Goal: Task Accomplishment & Management: Complete application form

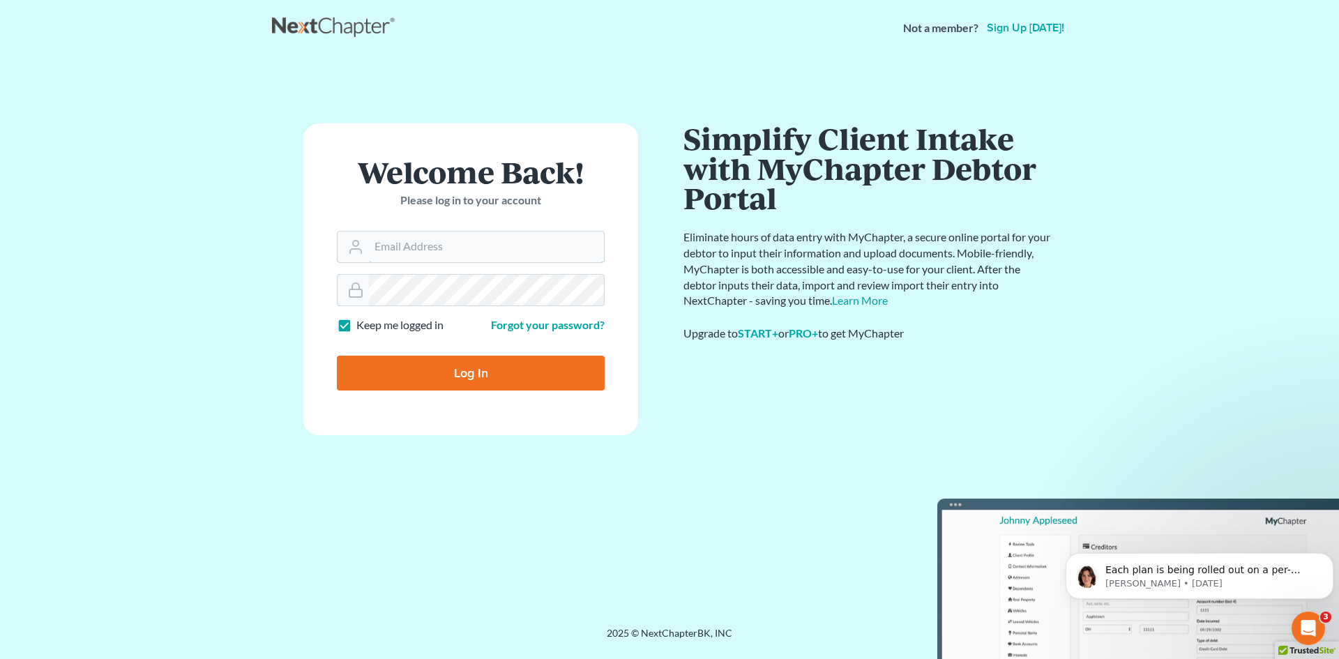
type input "cammie@johnedunlap.com"
click at [463, 371] on input "Log In" at bounding box center [471, 373] width 268 height 35
type input "Thinking..."
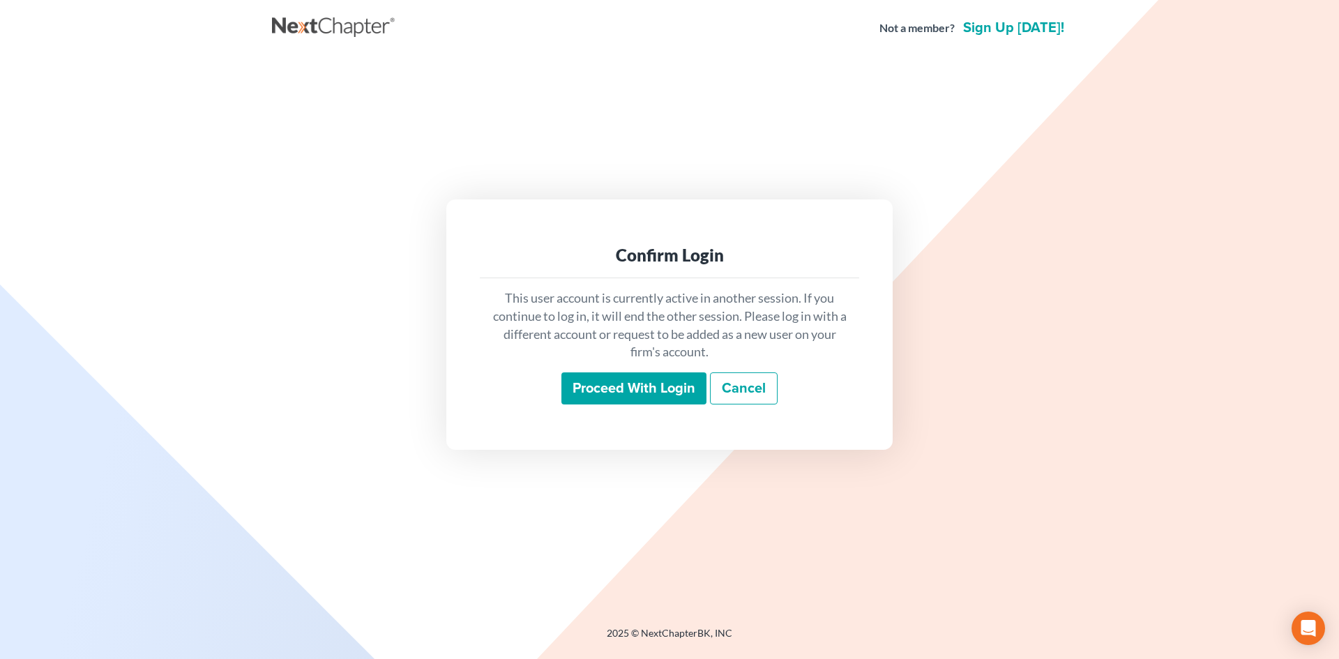
click at [649, 390] on input "Proceed with login" at bounding box center [634, 389] width 145 height 32
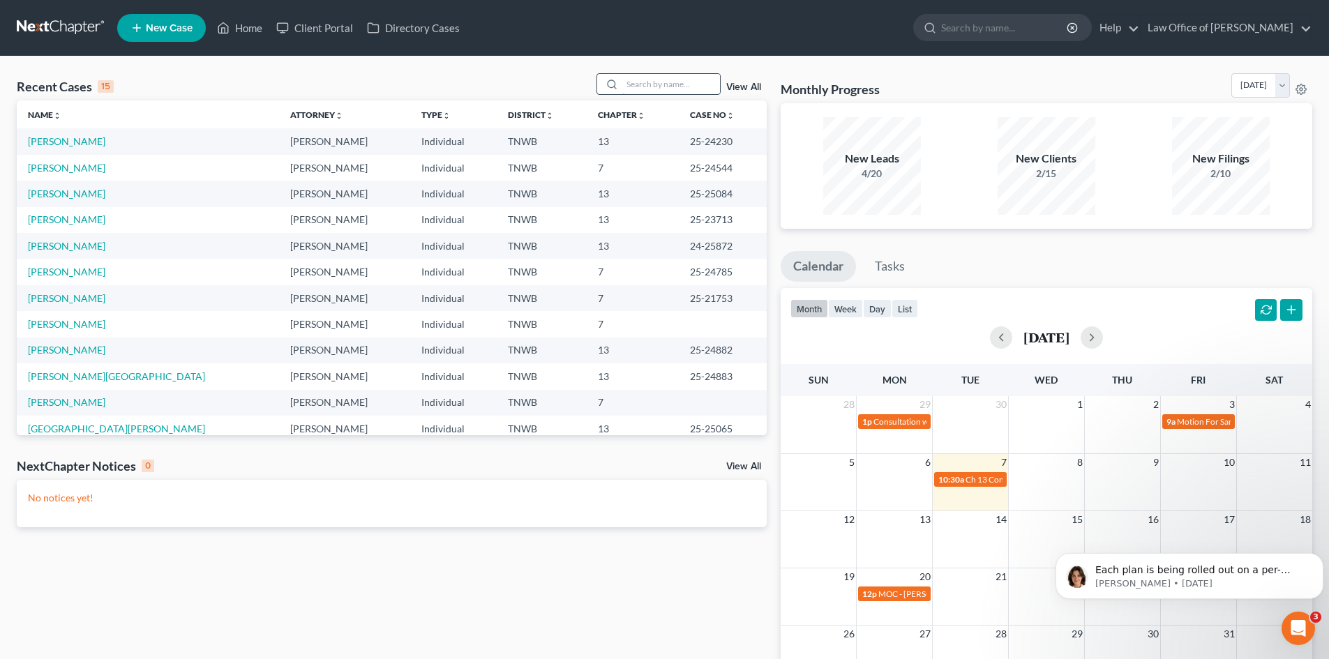
click at [670, 88] on input "search" at bounding box center [671, 84] width 98 height 20
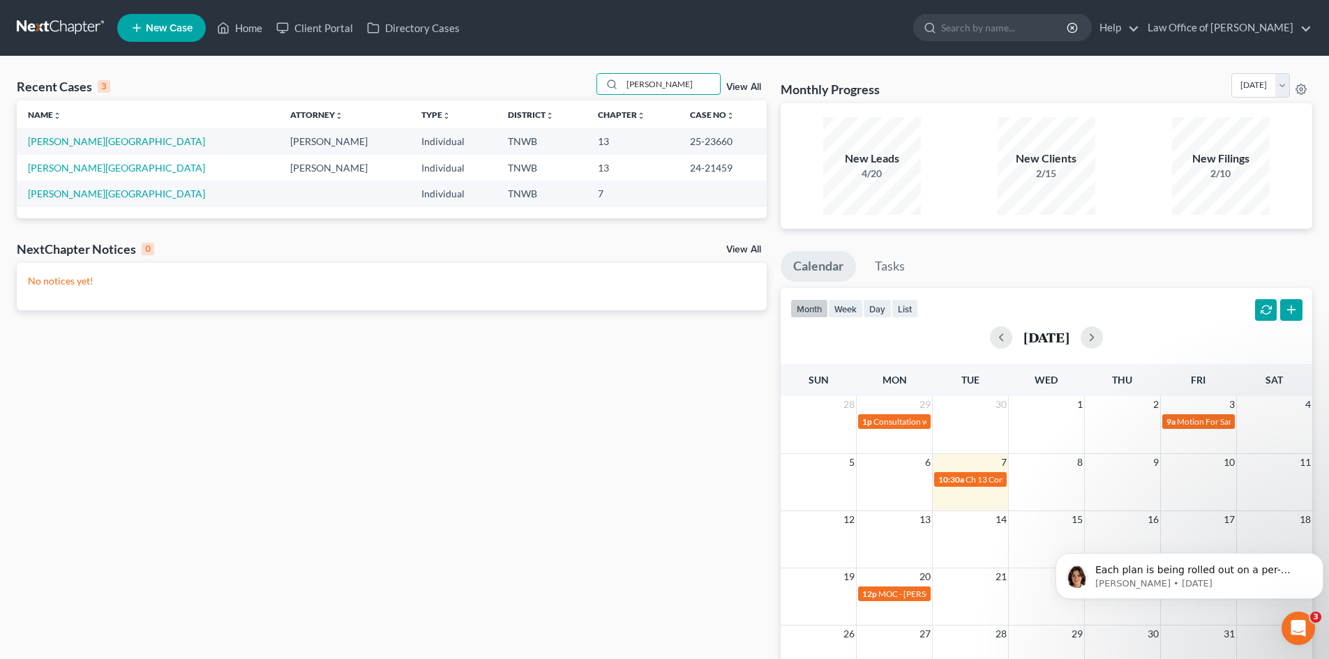
type input "jones, charlotte"
click at [679, 180] on td "24-21459" at bounding box center [723, 168] width 88 height 26
click at [63, 140] on link "Jones, Charlotte" at bounding box center [116, 141] width 177 height 12
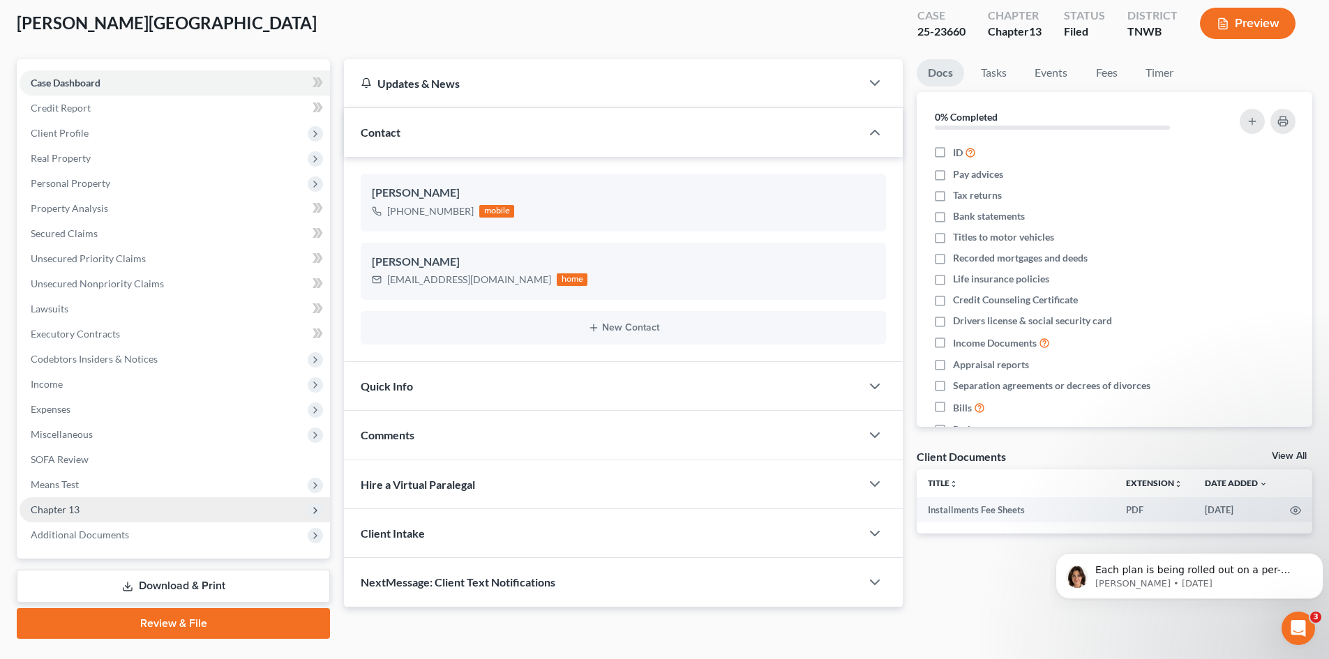
scroll to position [107, 0]
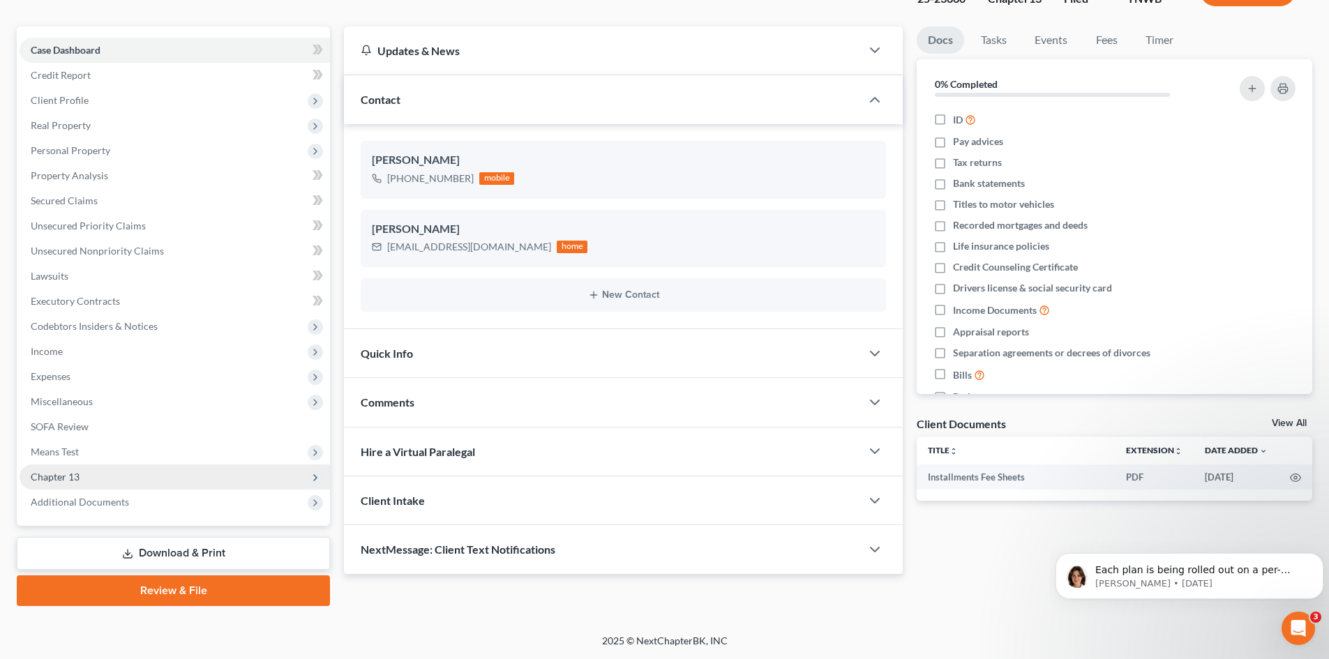
click at [77, 478] on span "Chapter 13" at bounding box center [55, 477] width 49 height 12
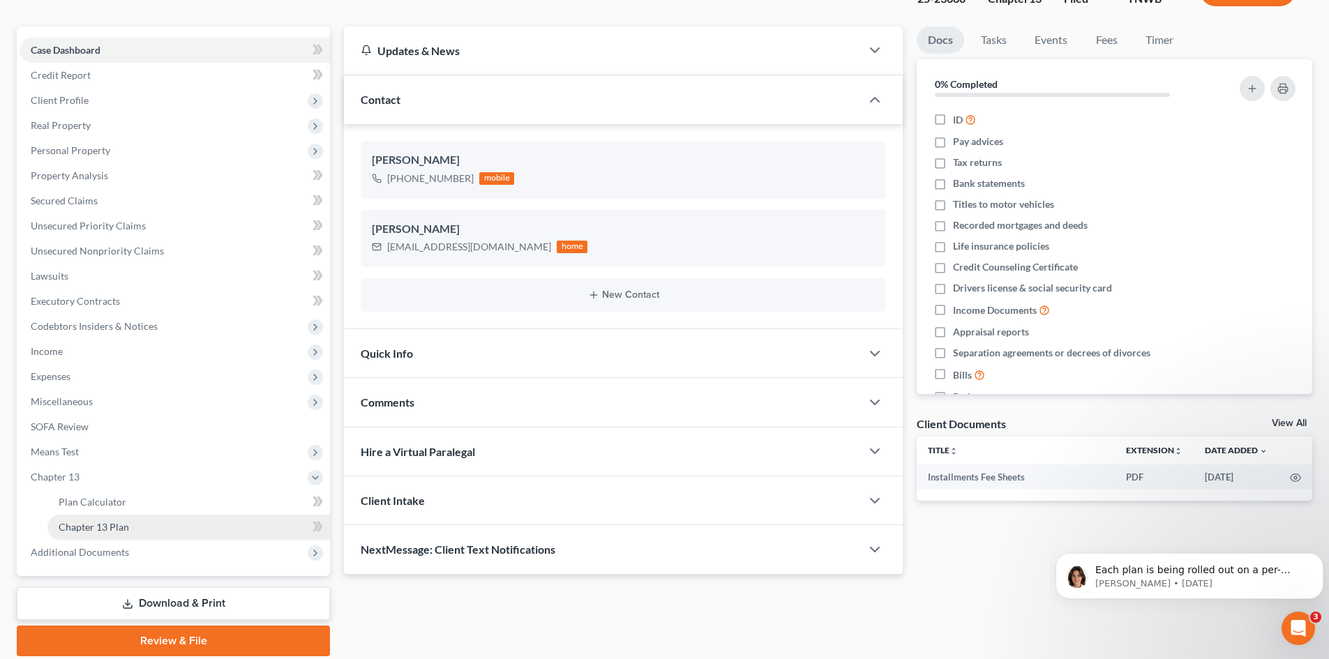
click at [116, 534] on link "Chapter 13 Plan" at bounding box center [188, 527] width 283 height 25
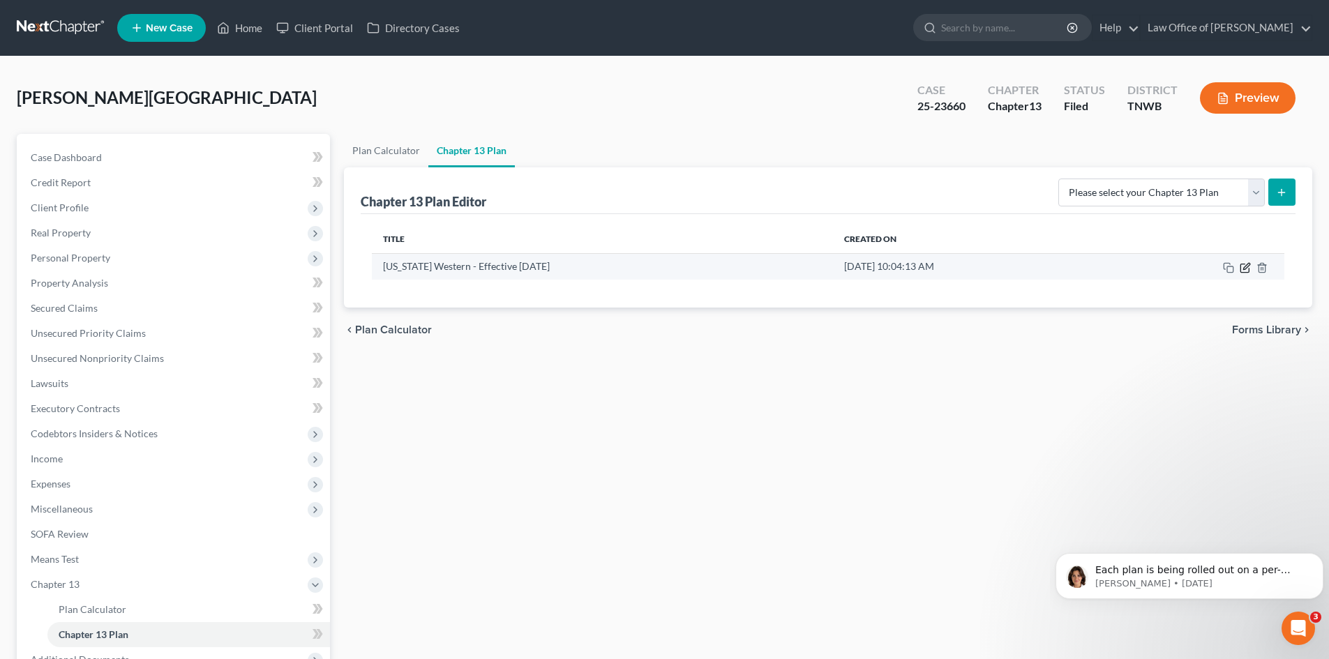
click at [1247, 266] on icon "button" at bounding box center [1245, 267] width 11 height 11
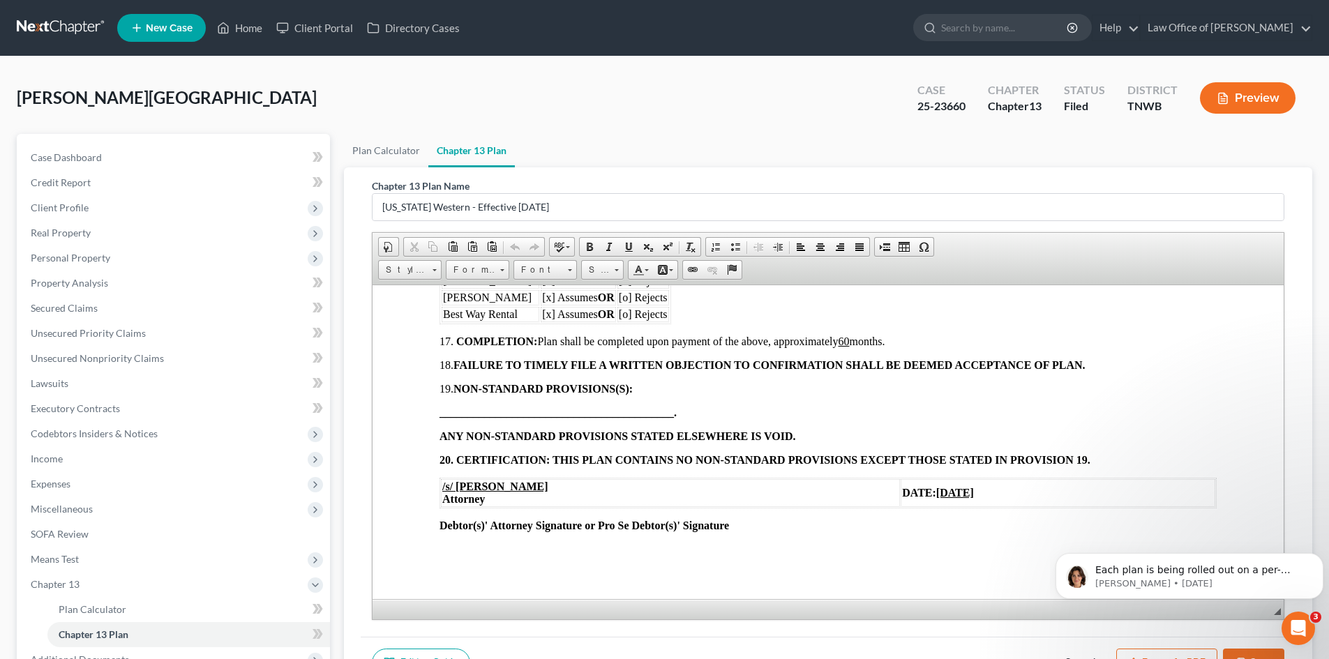
scroll to position [158, 0]
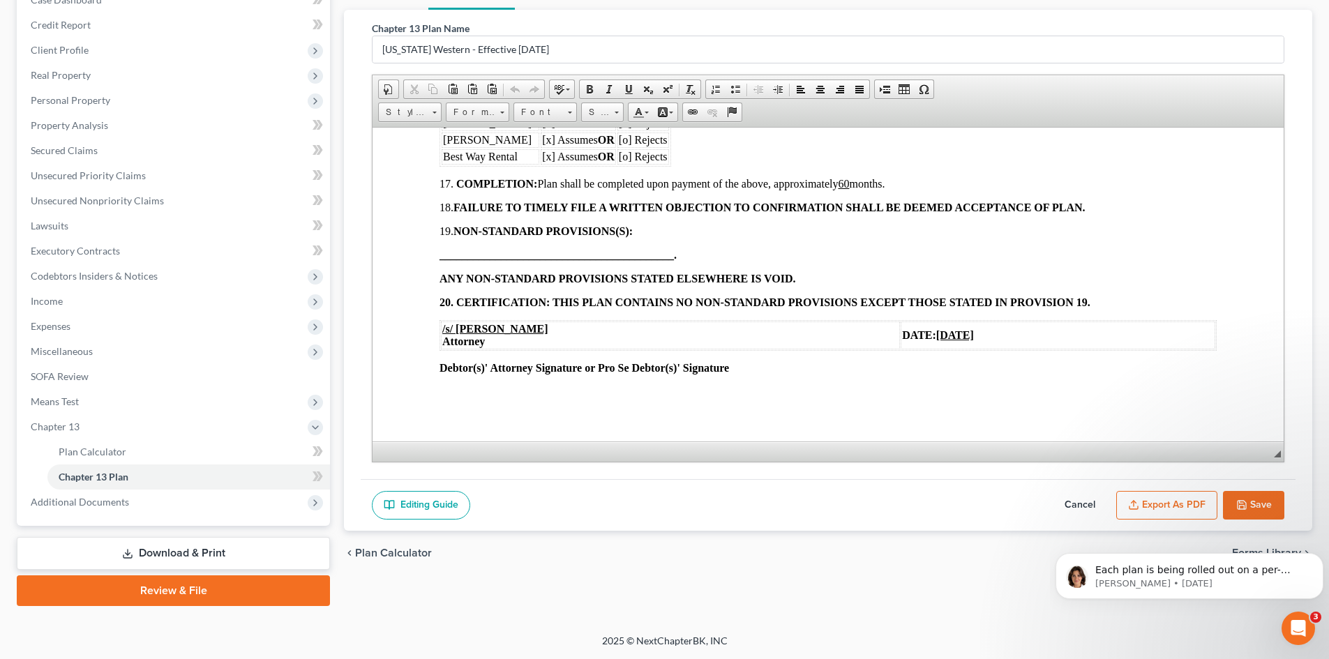
click at [1144, 504] on button "Export as PDF" at bounding box center [1166, 505] width 101 height 29
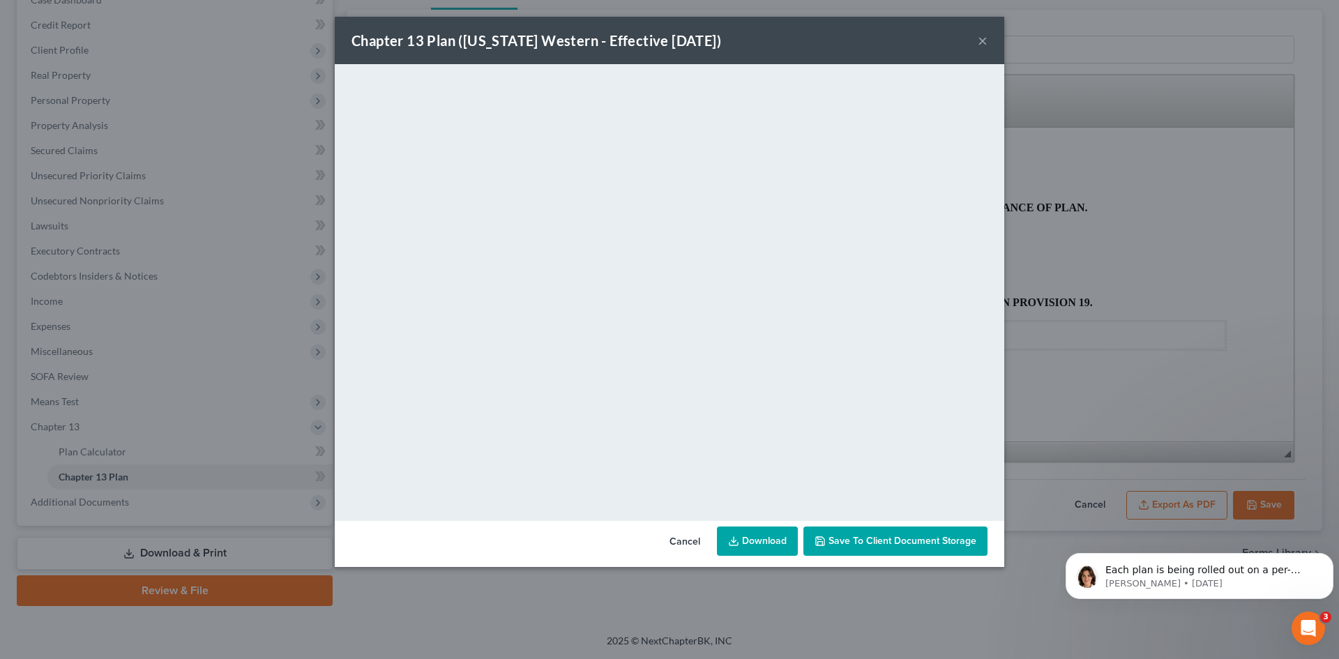
click at [983, 38] on button "×" at bounding box center [983, 40] width 10 height 17
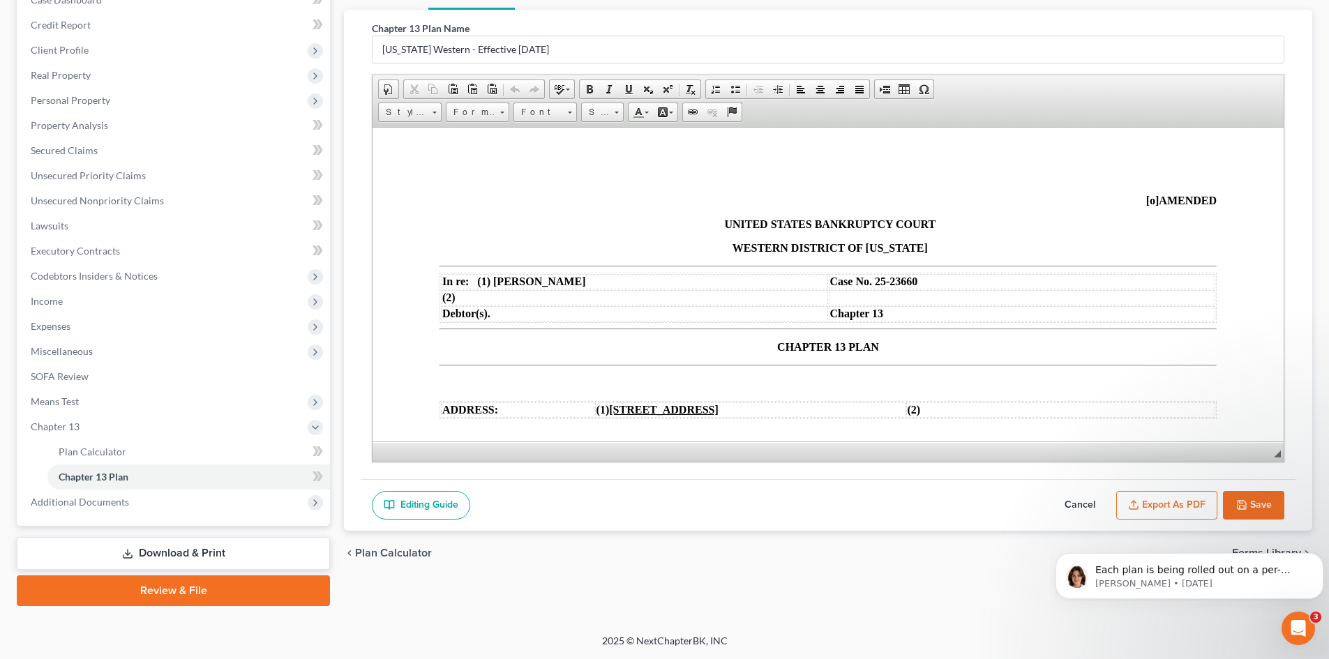
scroll to position [0, 0]
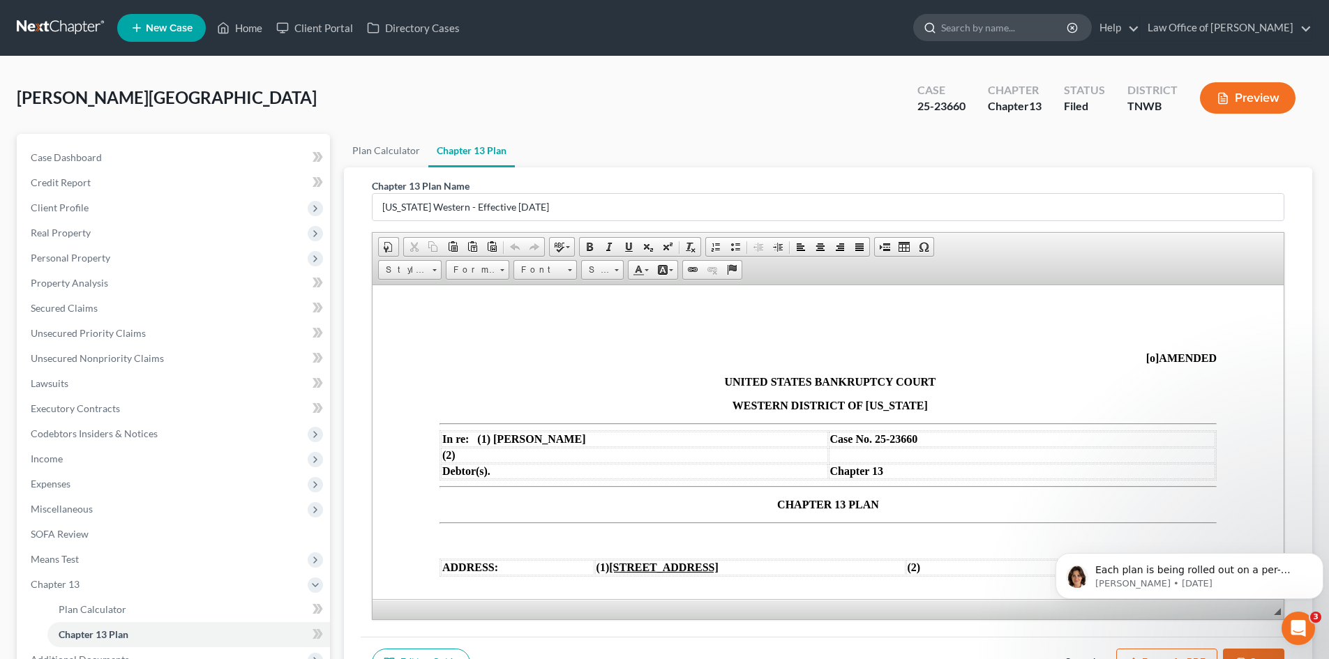
click at [1060, 30] on input "search" at bounding box center [1005, 28] width 128 height 26
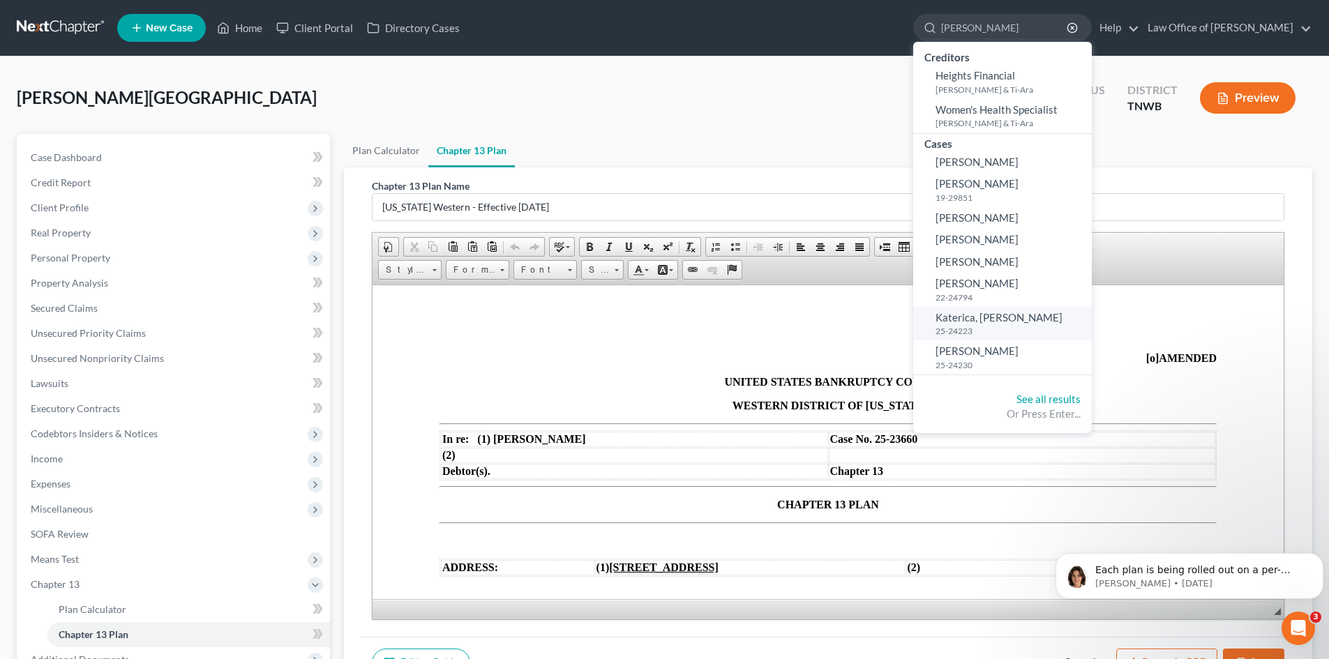
type input "henderson"
click at [976, 317] on span "Katerica, Henderson" at bounding box center [998, 317] width 127 height 13
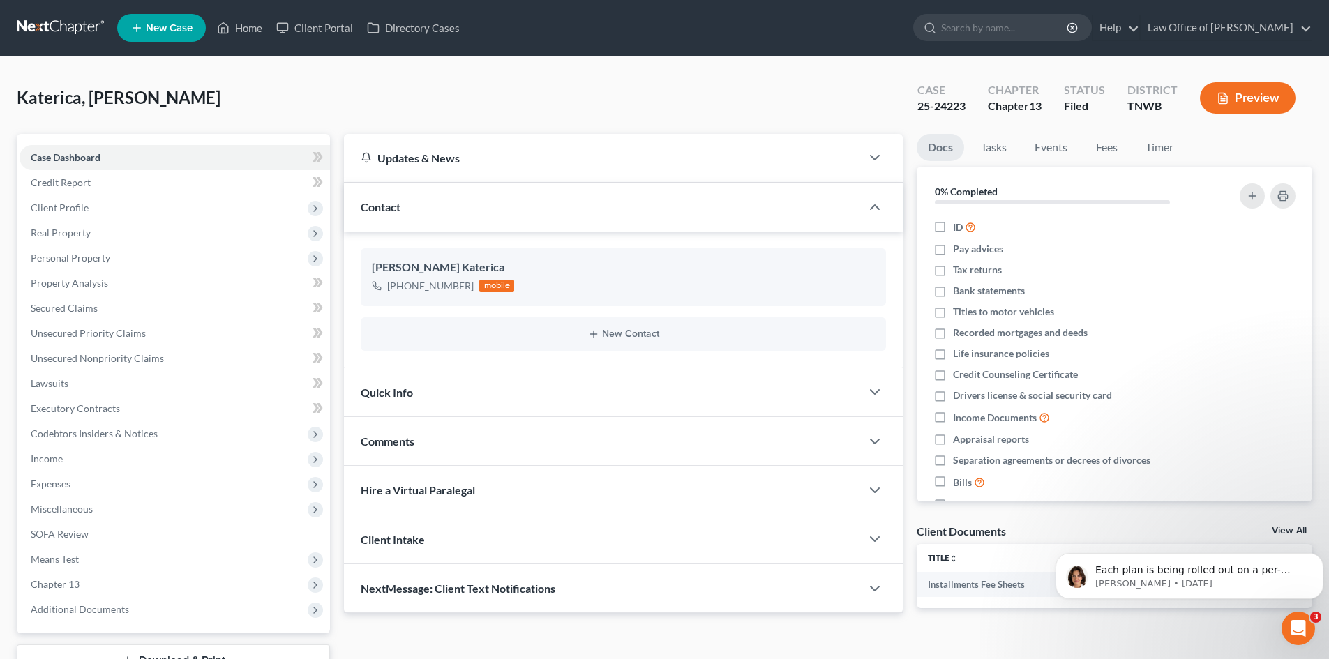
scroll to position [107, 0]
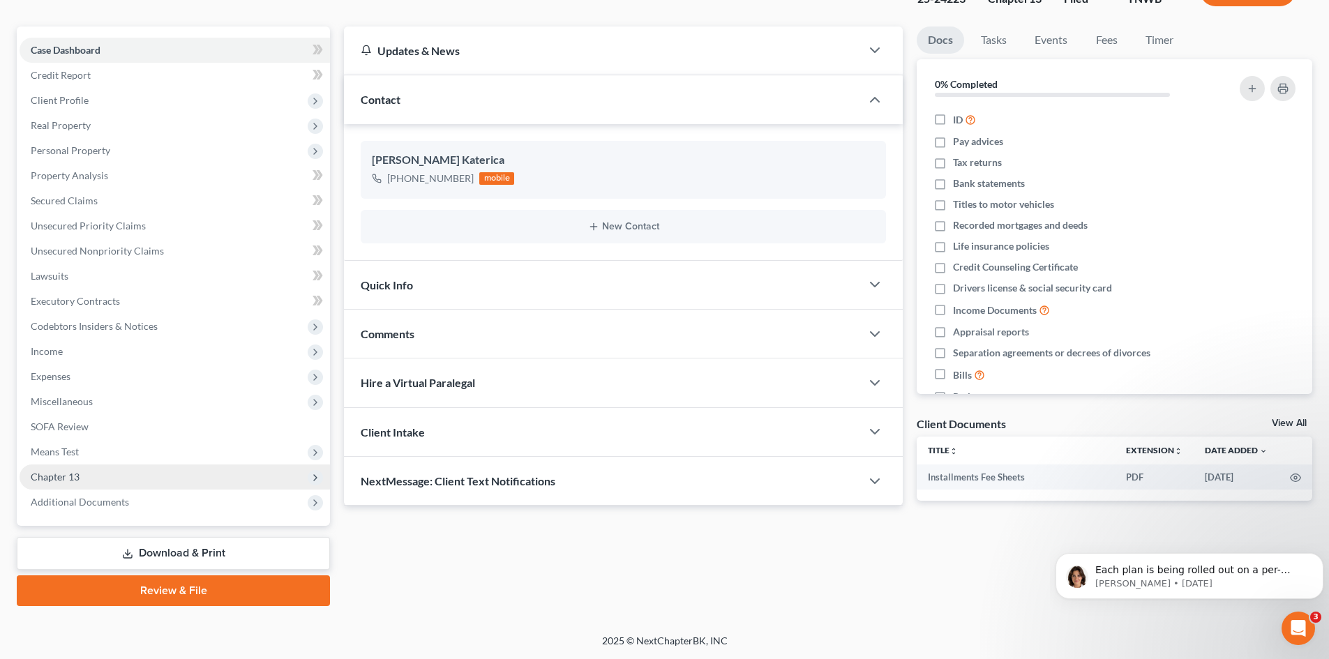
click at [126, 478] on span "Chapter 13" at bounding box center [175, 477] width 310 height 25
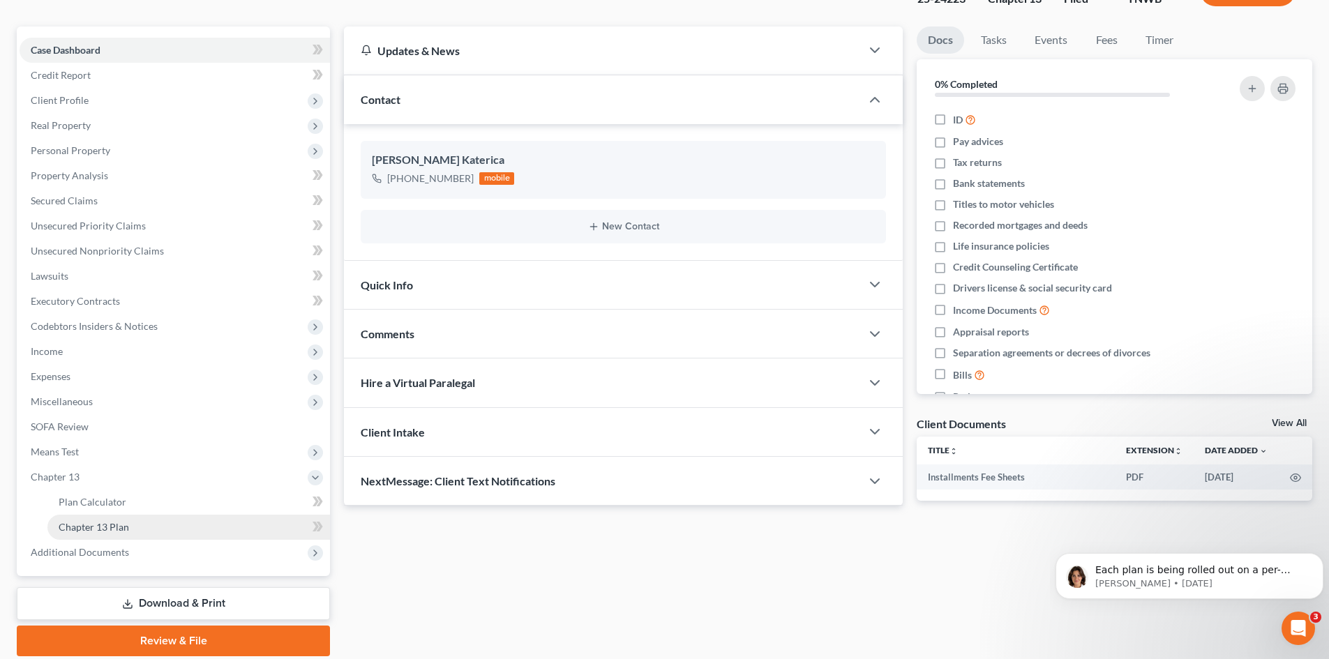
click at [135, 525] on link "Chapter 13 Plan" at bounding box center [188, 527] width 283 height 25
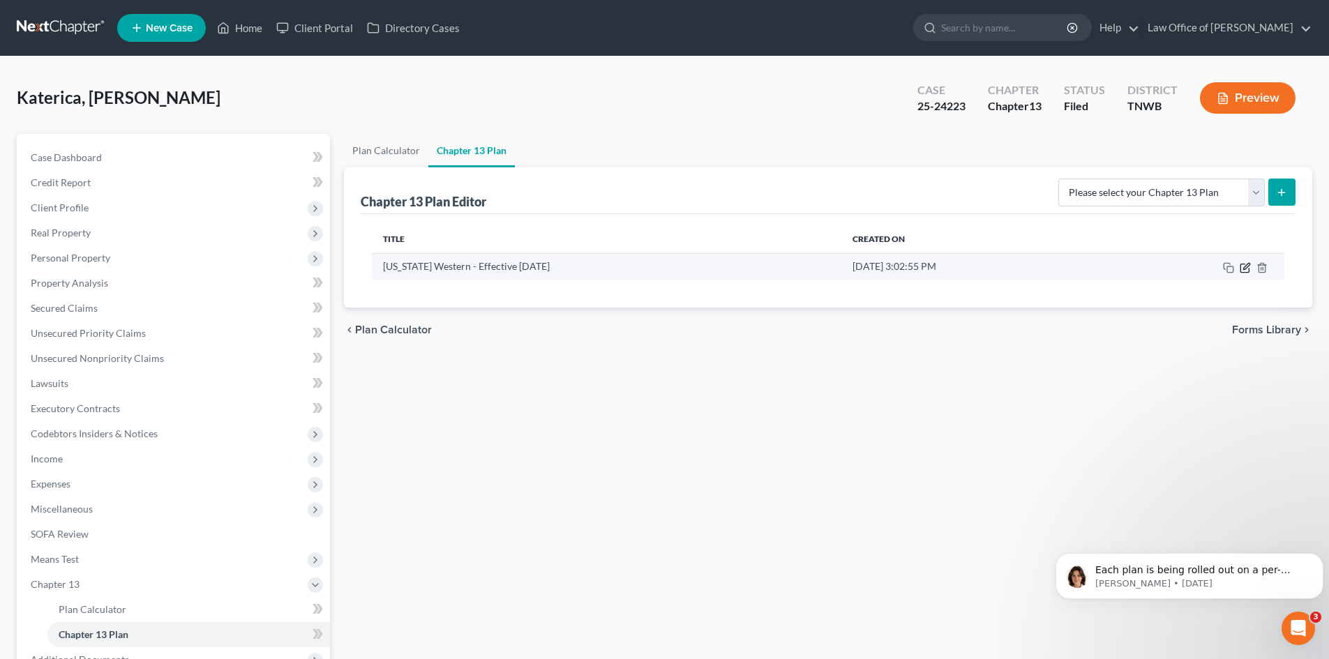
click at [1243, 266] on icon "button" at bounding box center [1245, 267] width 11 height 11
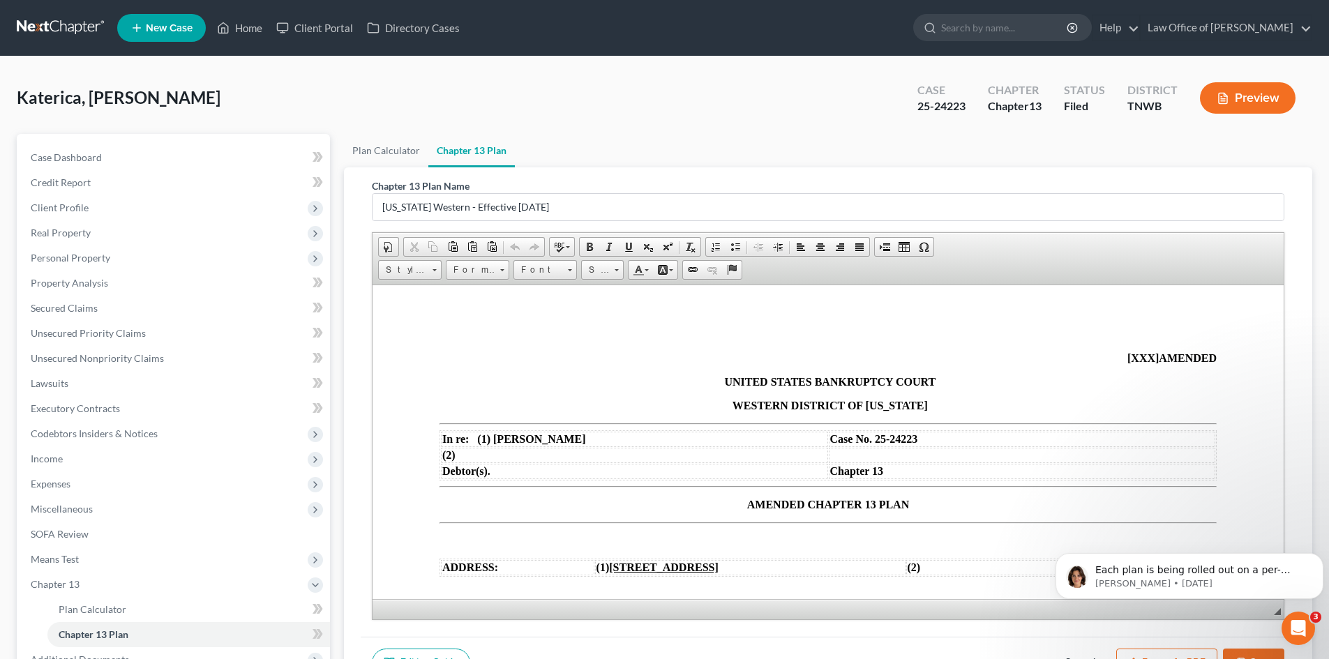
click at [1249, 96] on button "Preview" at bounding box center [1248, 97] width 96 height 31
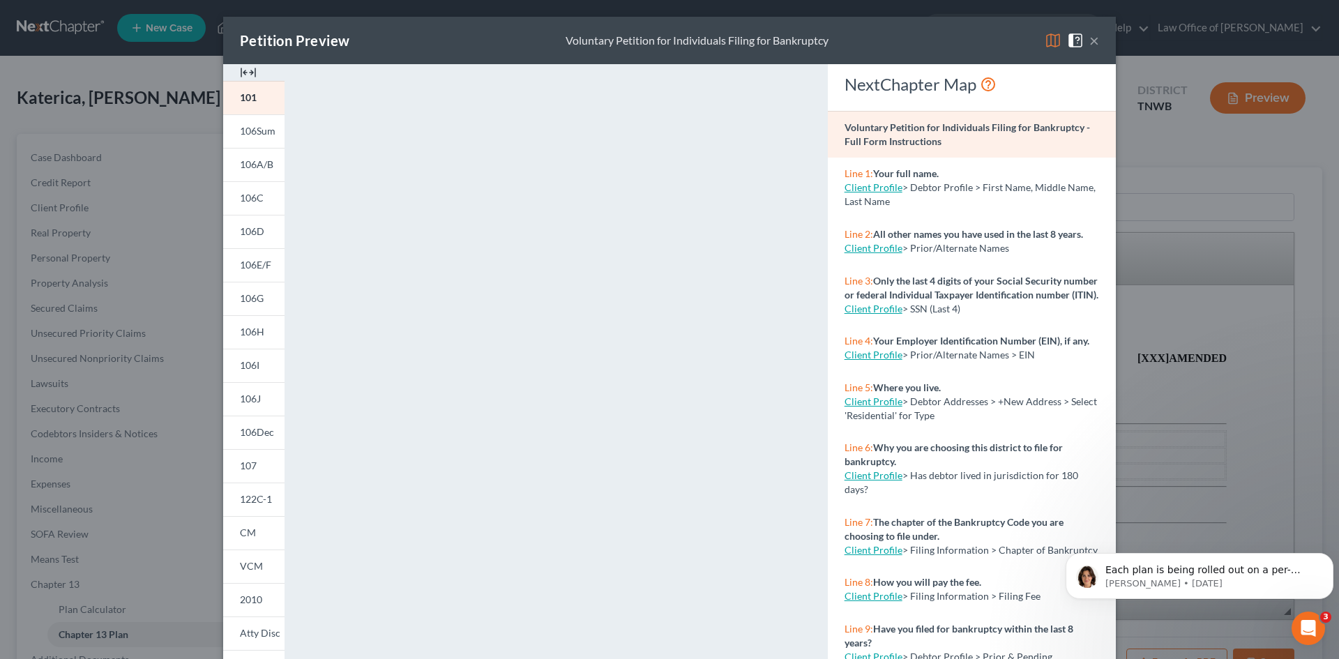
click at [1090, 41] on button "×" at bounding box center [1095, 40] width 10 height 17
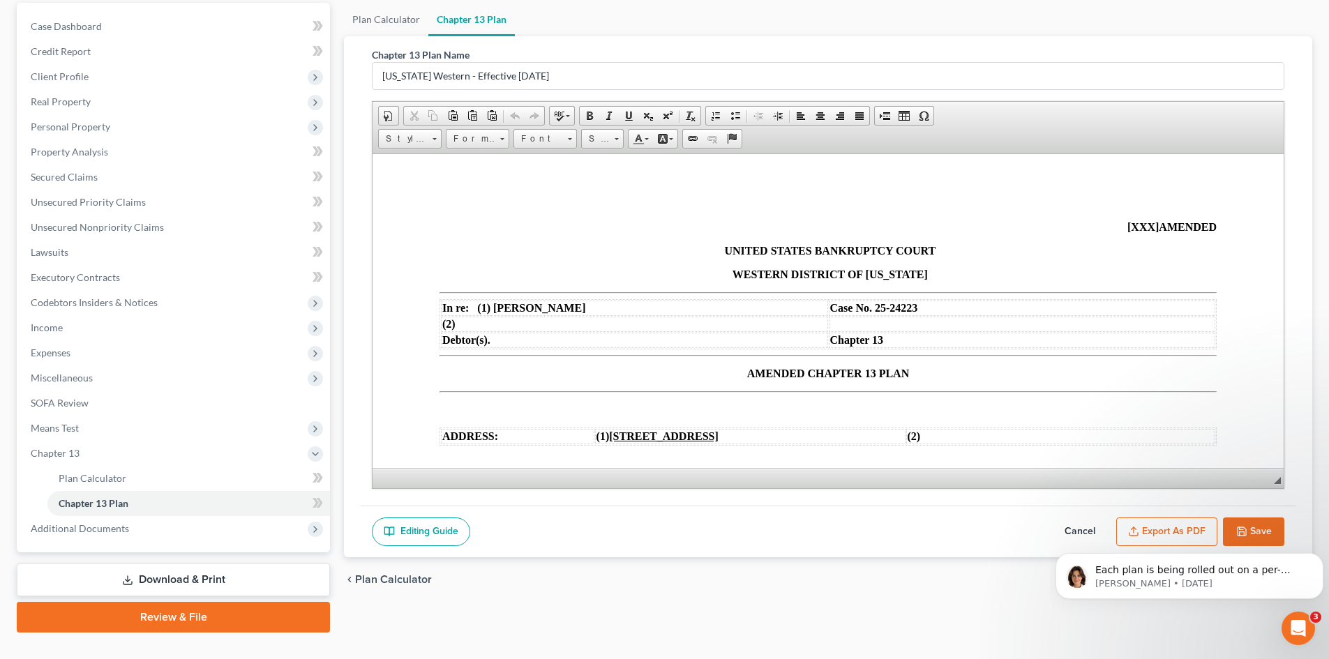
scroll to position [158, 0]
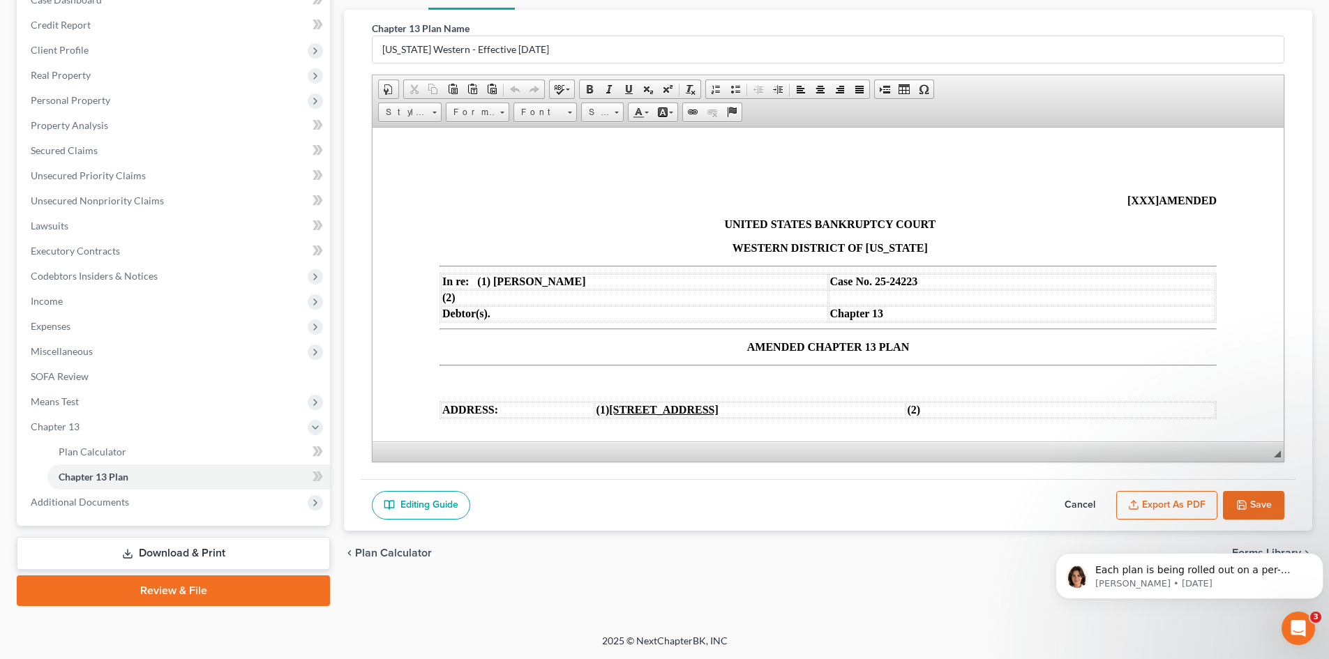
click at [1151, 502] on button "Export as PDF" at bounding box center [1166, 505] width 101 height 29
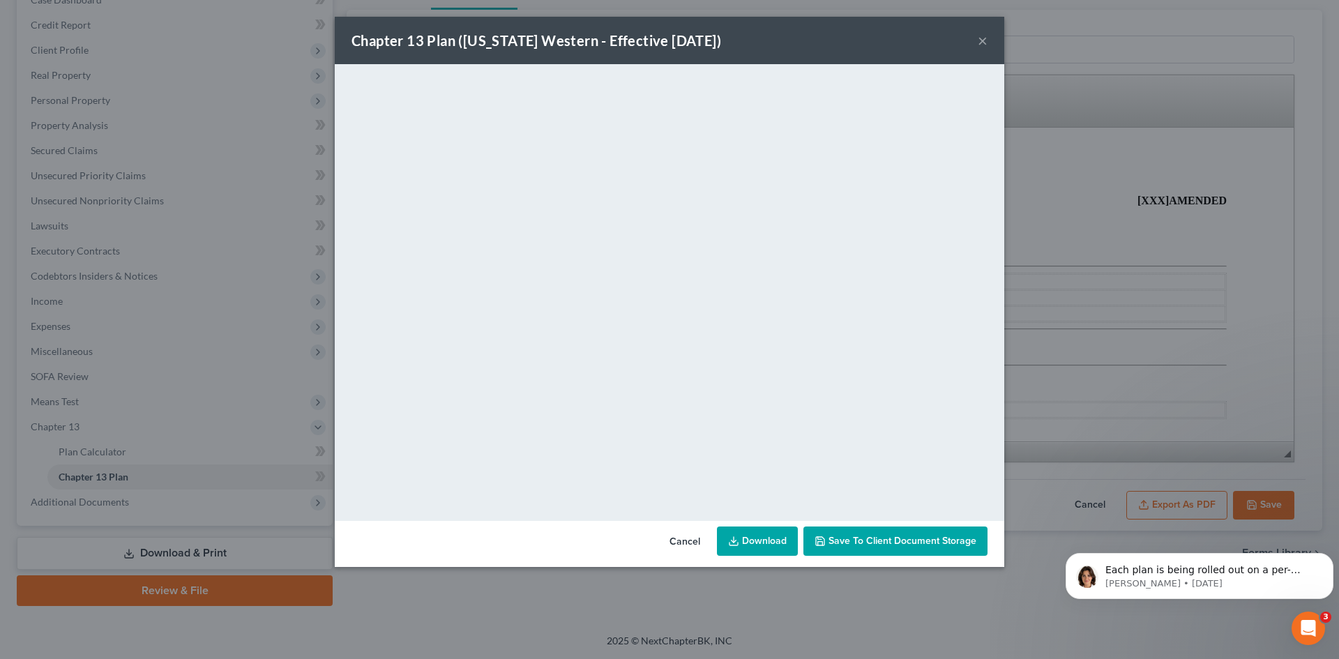
click at [982, 43] on button "×" at bounding box center [983, 40] width 10 height 17
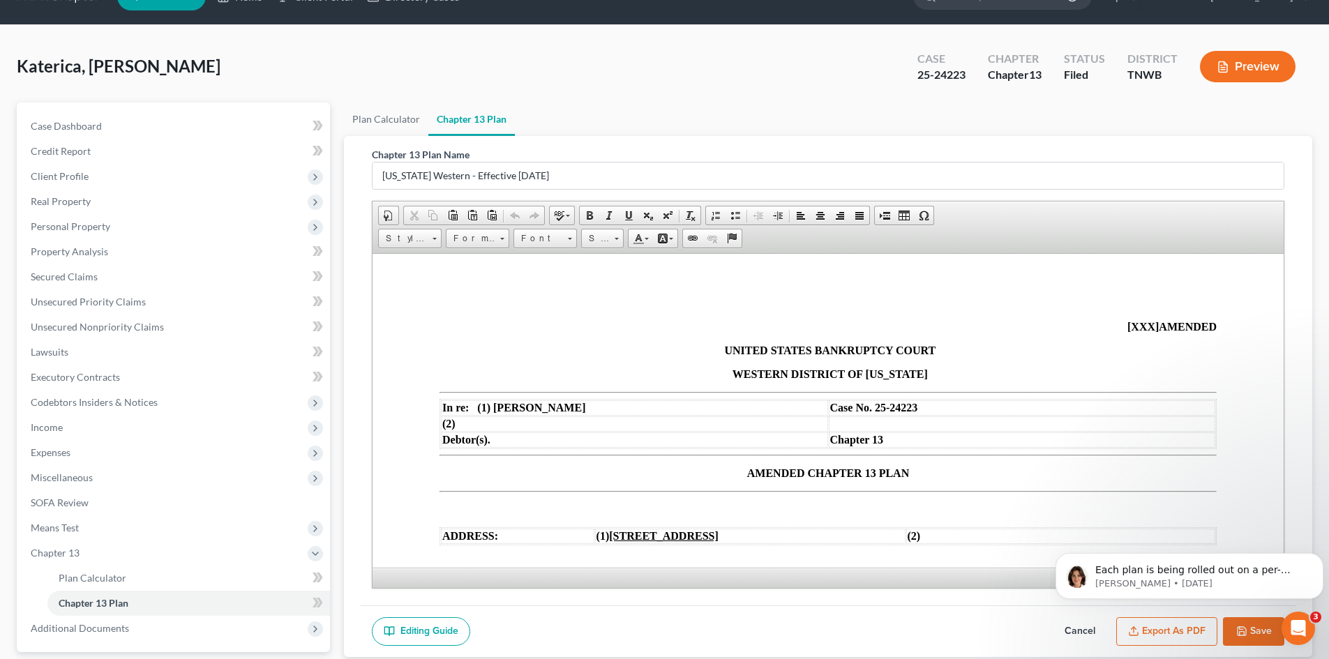
scroll to position [0, 0]
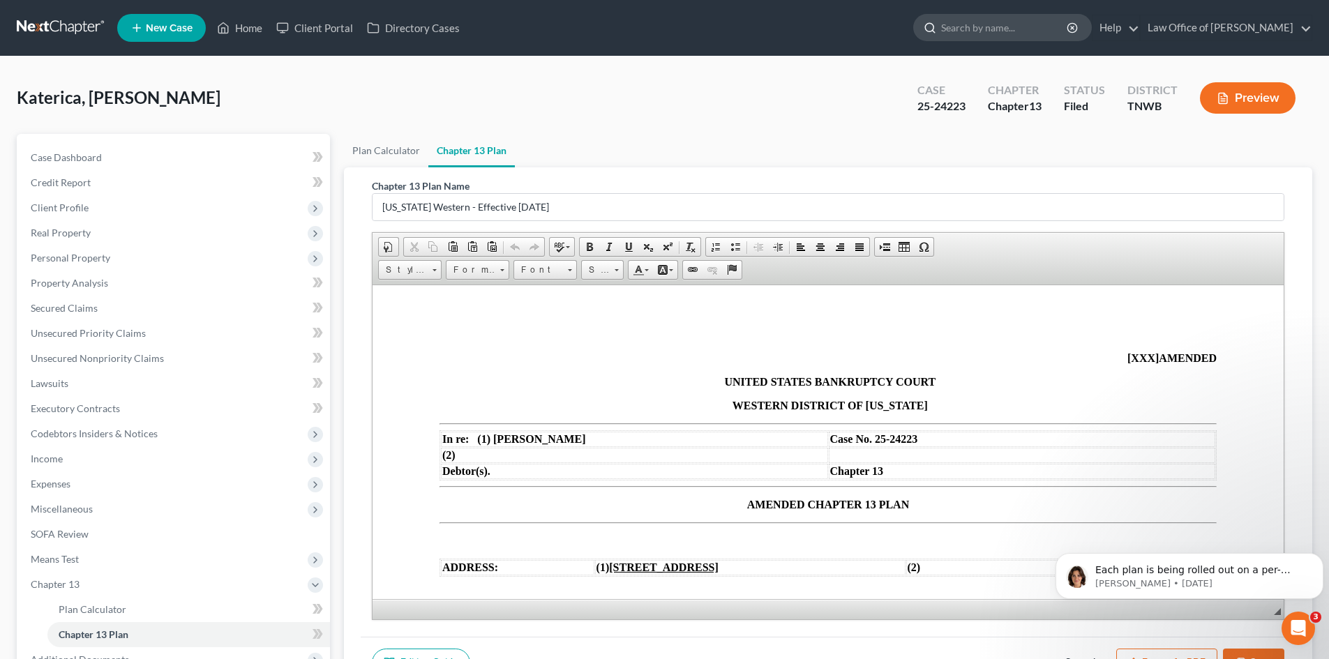
click at [1009, 31] on input "search" at bounding box center [1005, 28] width 128 height 26
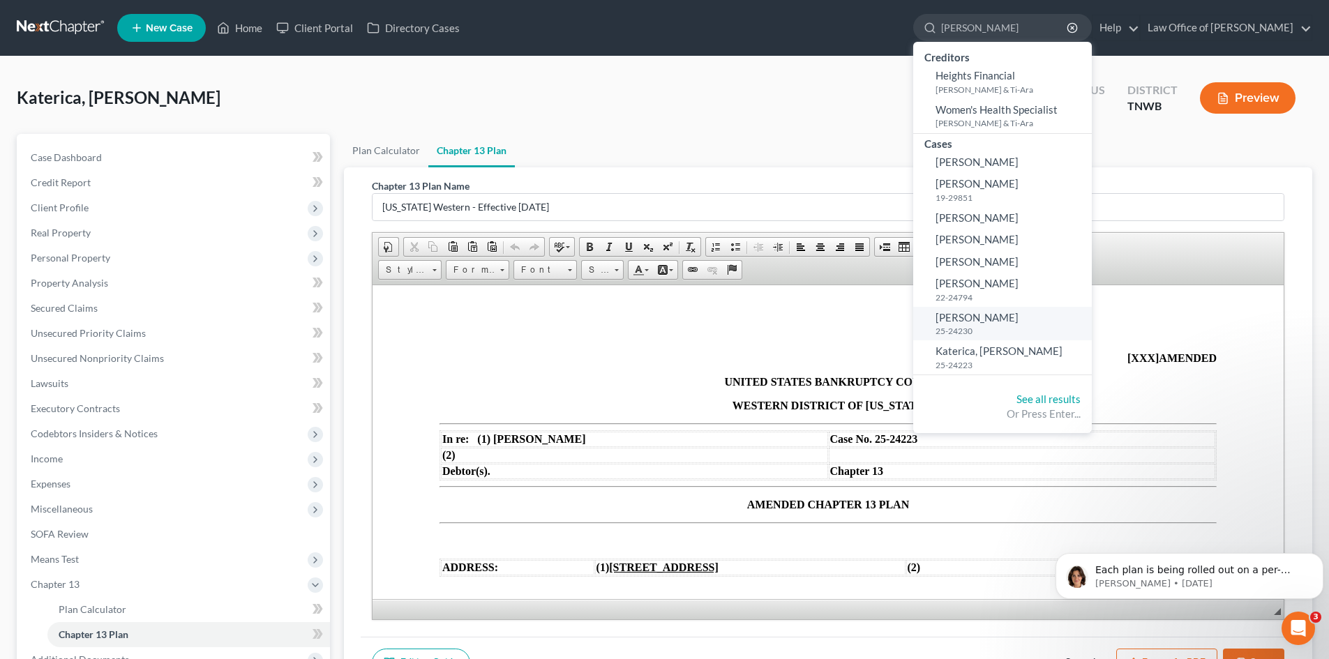
type input "henderson"
click at [986, 317] on span "Henderson, Crystal" at bounding box center [976, 317] width 83 height 13
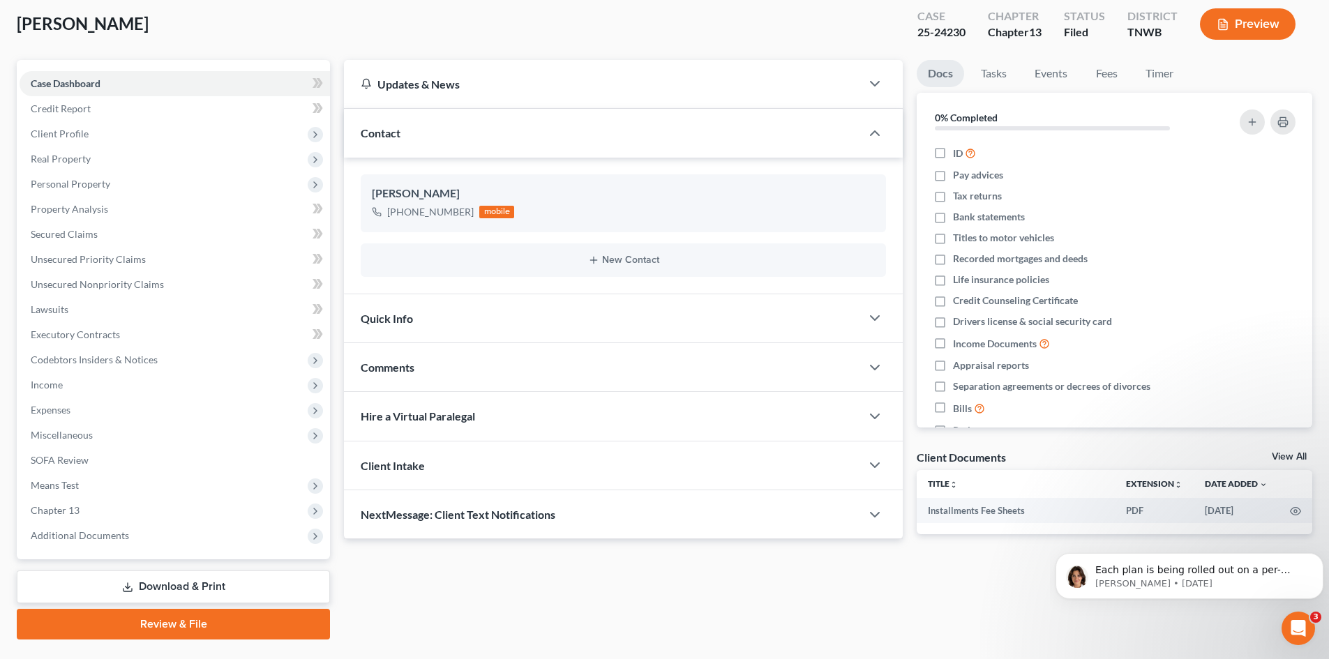
scroll to position [107, 0]
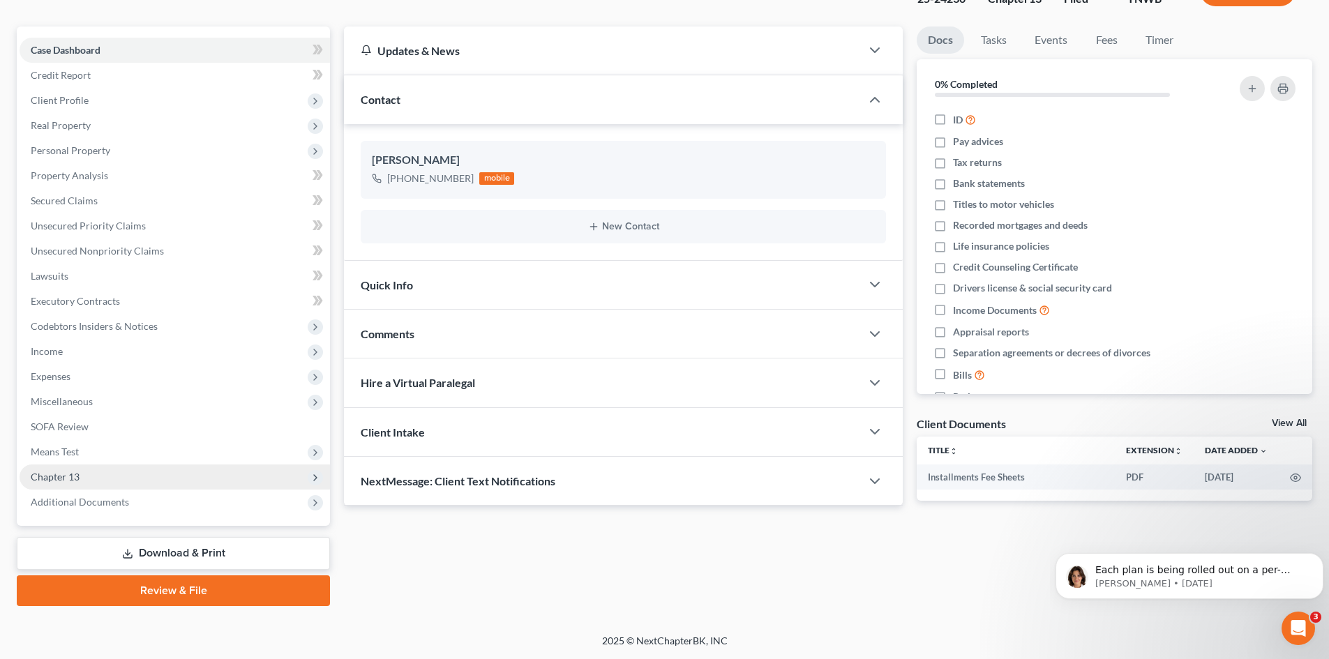
drag, startPoint x: 100, startPoint y: 476, endPoint x: 105, endPoint y: 470, distance: 7.9
click at [100, 476] on span "Chapter 13" at bounding box center [175, 477] width 310 height 25
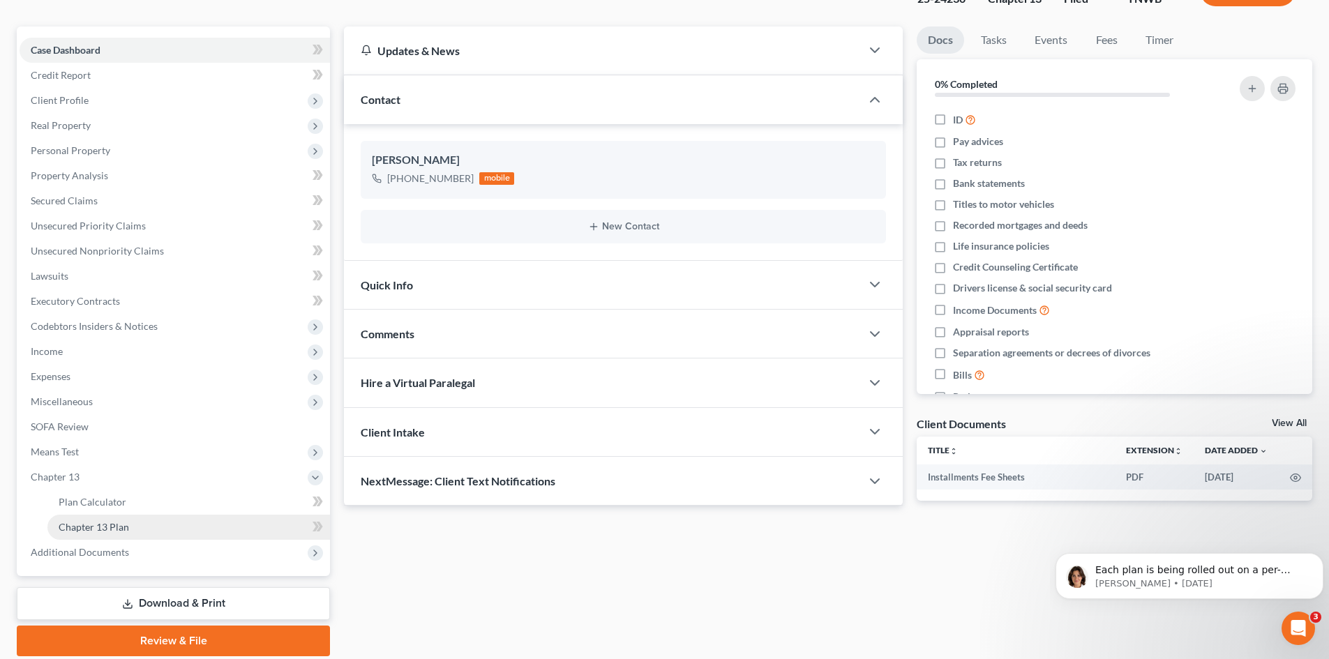
click at [157, 532] on link "Chapter 13 Plan" at bounding box center [188, 527] width 283 height 25
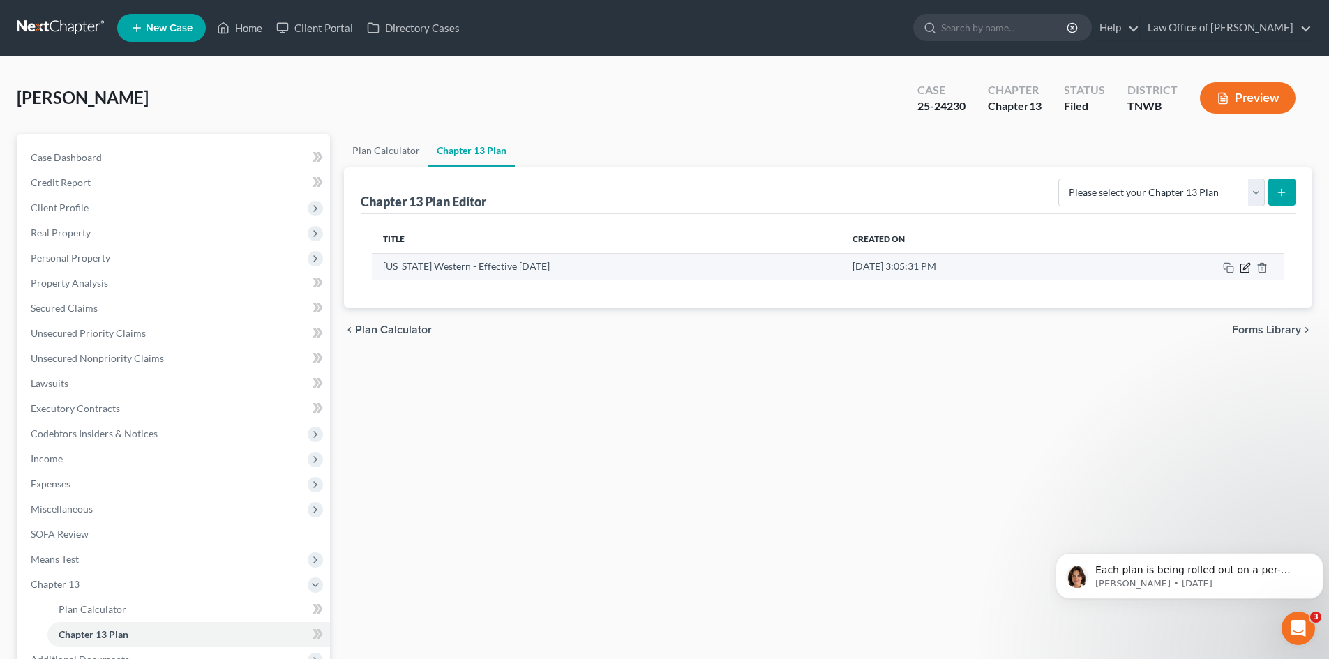
click at [1250, 270] on icon "button" at bounding box center [1245, 267] width 11 height 11
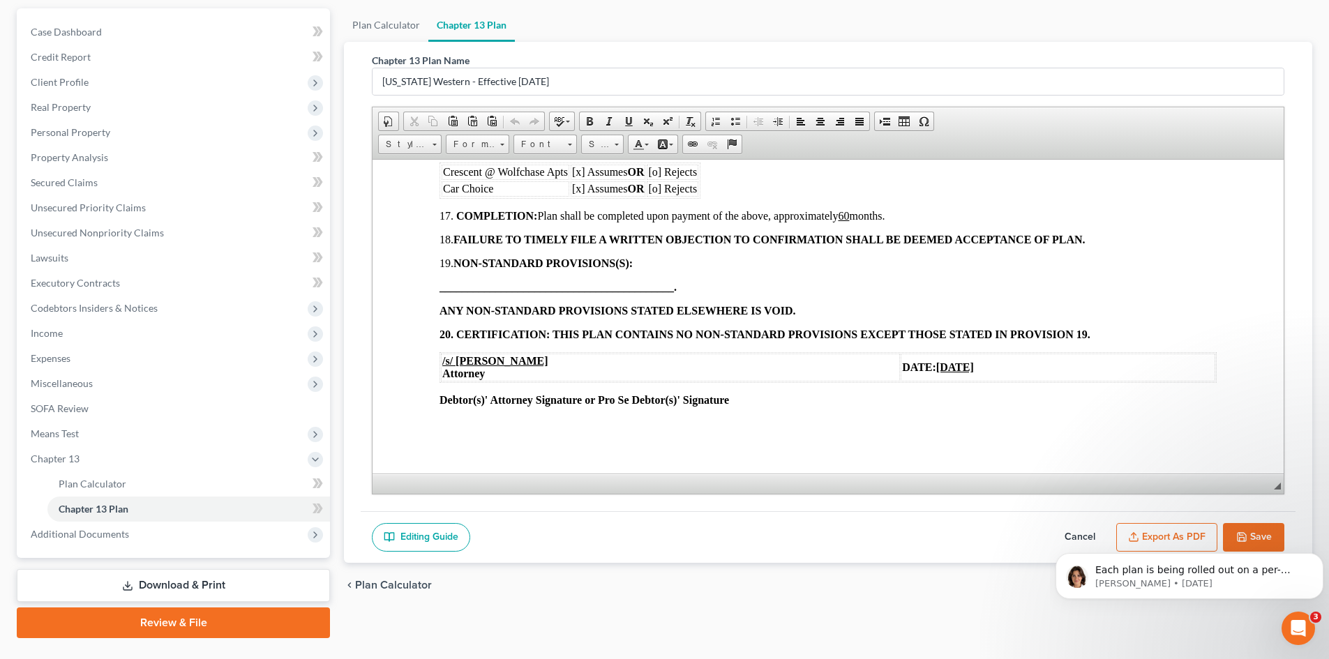
scroll to position [158, 0]
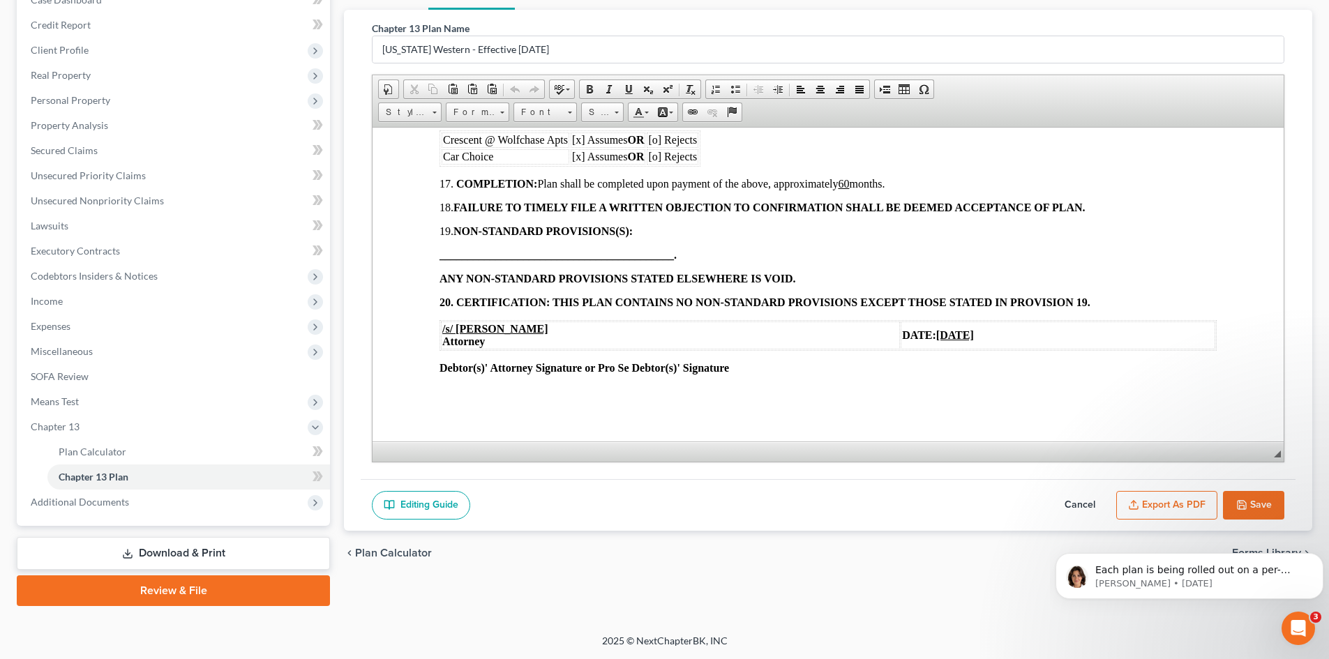
click at [1168, 493] on button "Export as PDF" at bounding box center [1166, 505] width 101 height 29
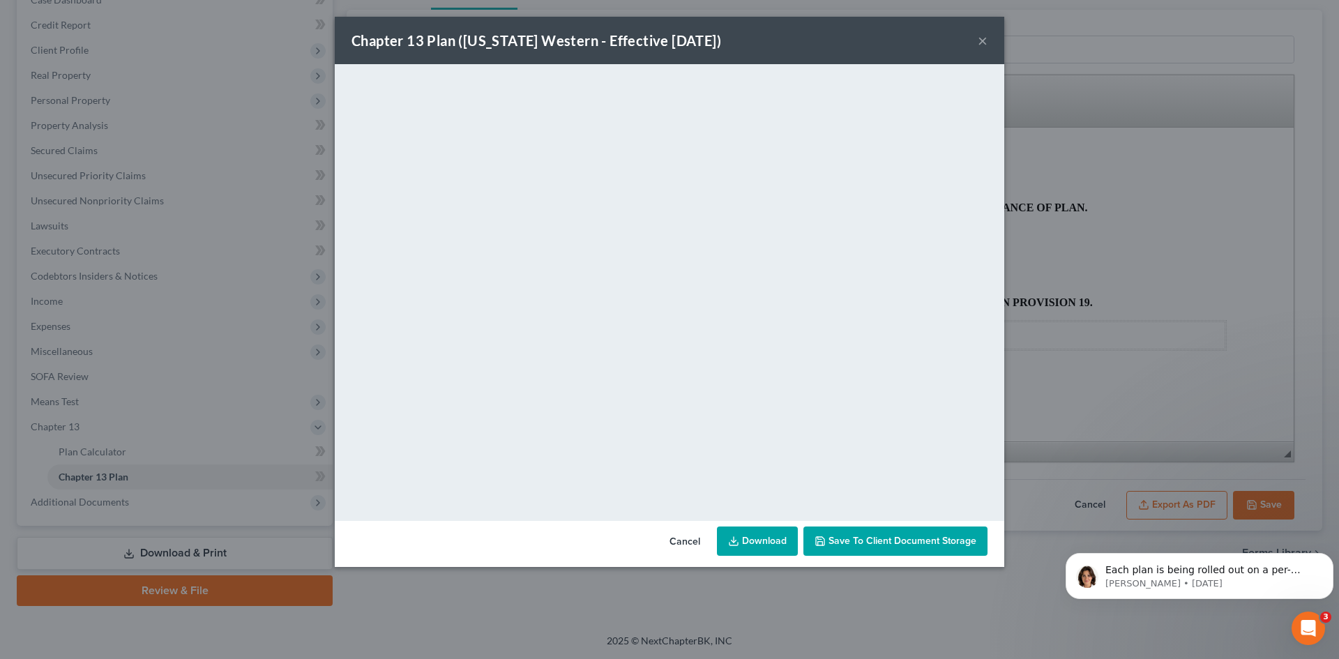
click at [979, 40] on button "×" at bounding box center [983, 40] width 10 height 17
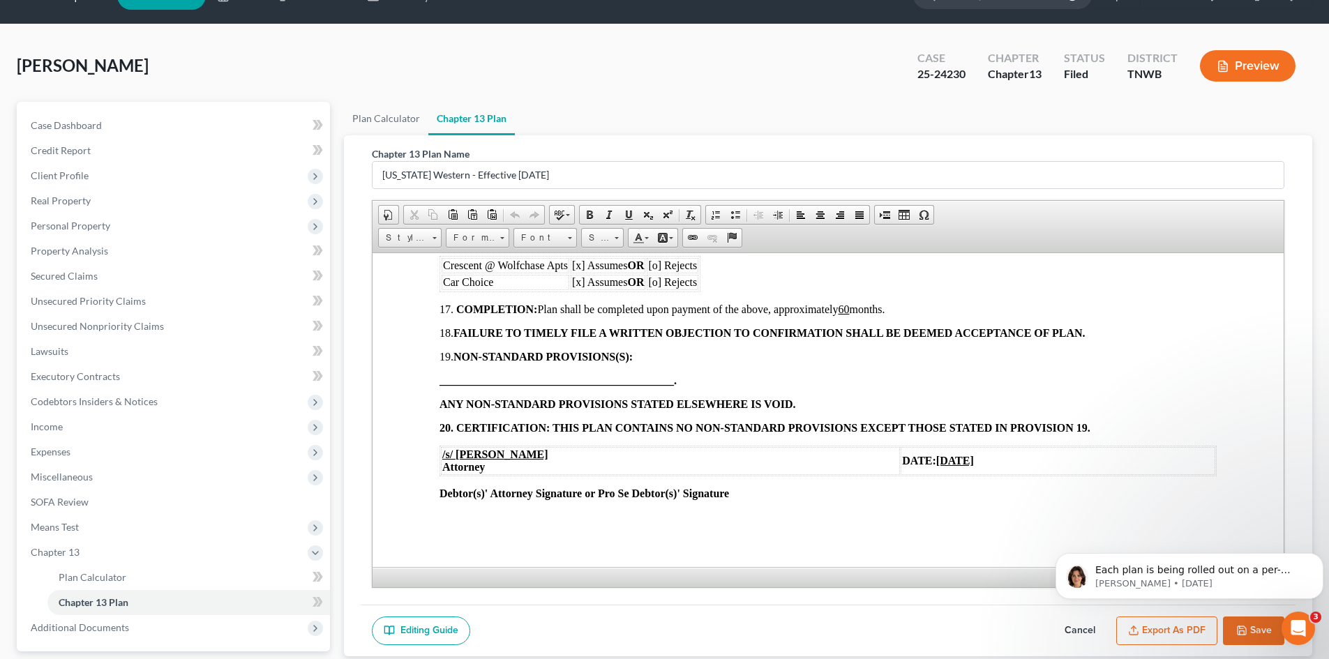
scroll to position [0, 0]
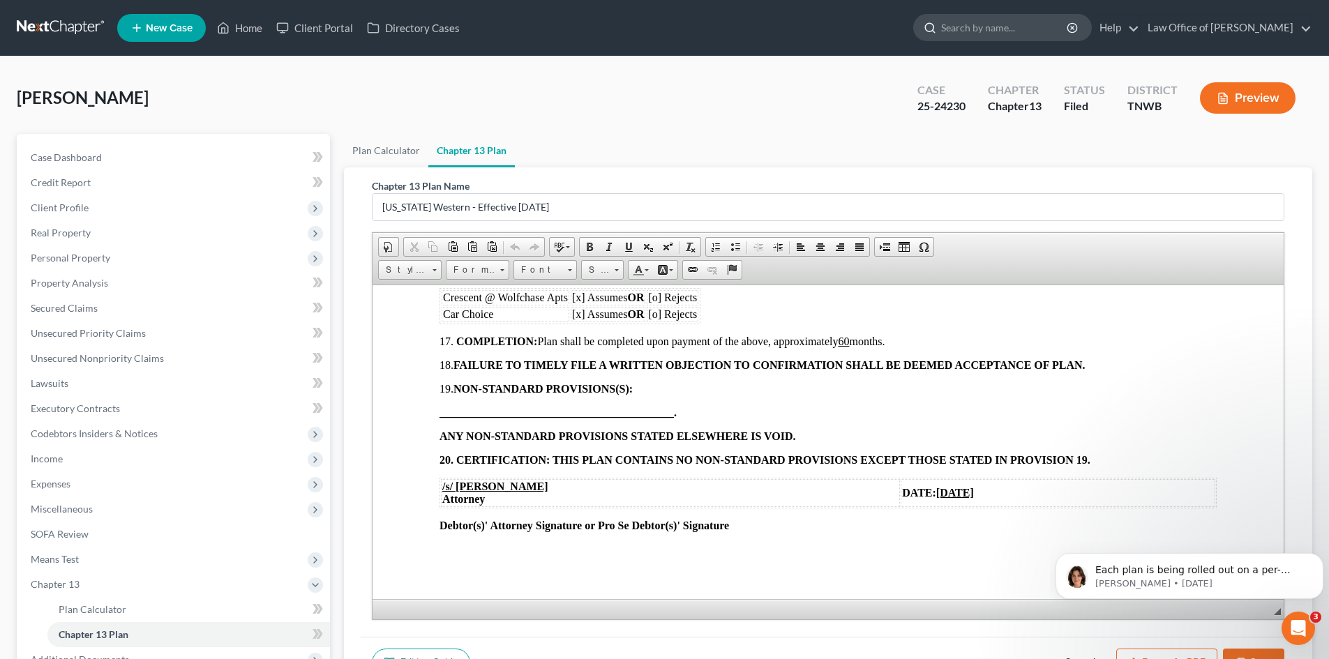
click at [988, 27] on input "search" at bounding box center [1005, 28] width 128 height 26
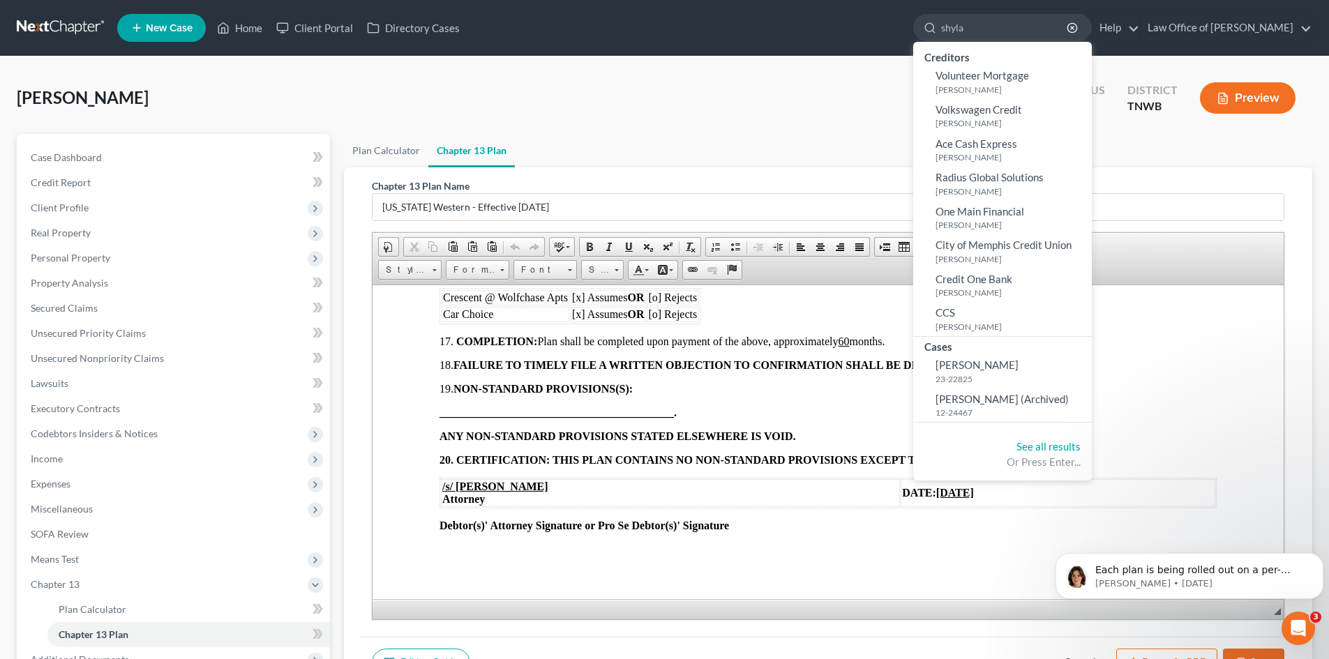
type input "shyla"
click at [981, 362] on span "Scott, Shyla" at bounding box center [976, 365] width 83 height 13
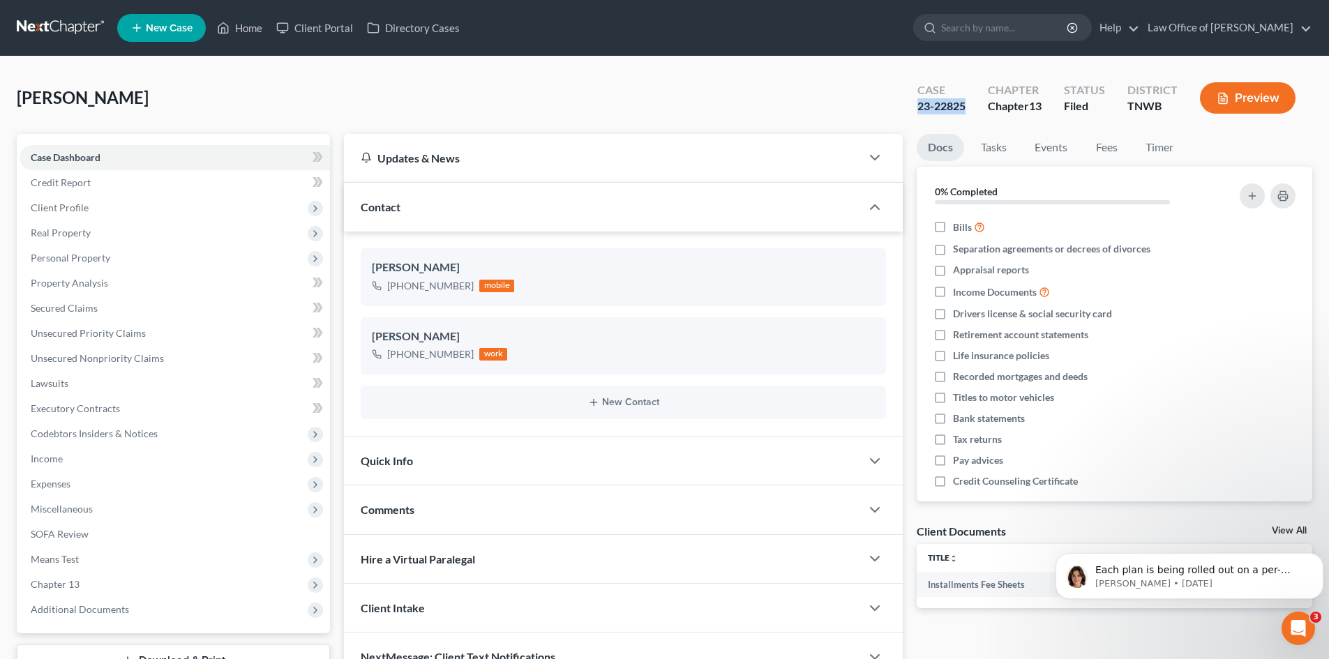
drag, startPoint x: 965, startPoint y: 105, endPoint x: 935, endPoint y: 105, distance: 30.7
click at [912, 107] on div "Case 23-22825" at bounding box center [941, 99] width 70 height 41
copy div "23-22825"
click at [200, 214] on span "Client Profile" at bounding box center [175, 207] width 310 height 25
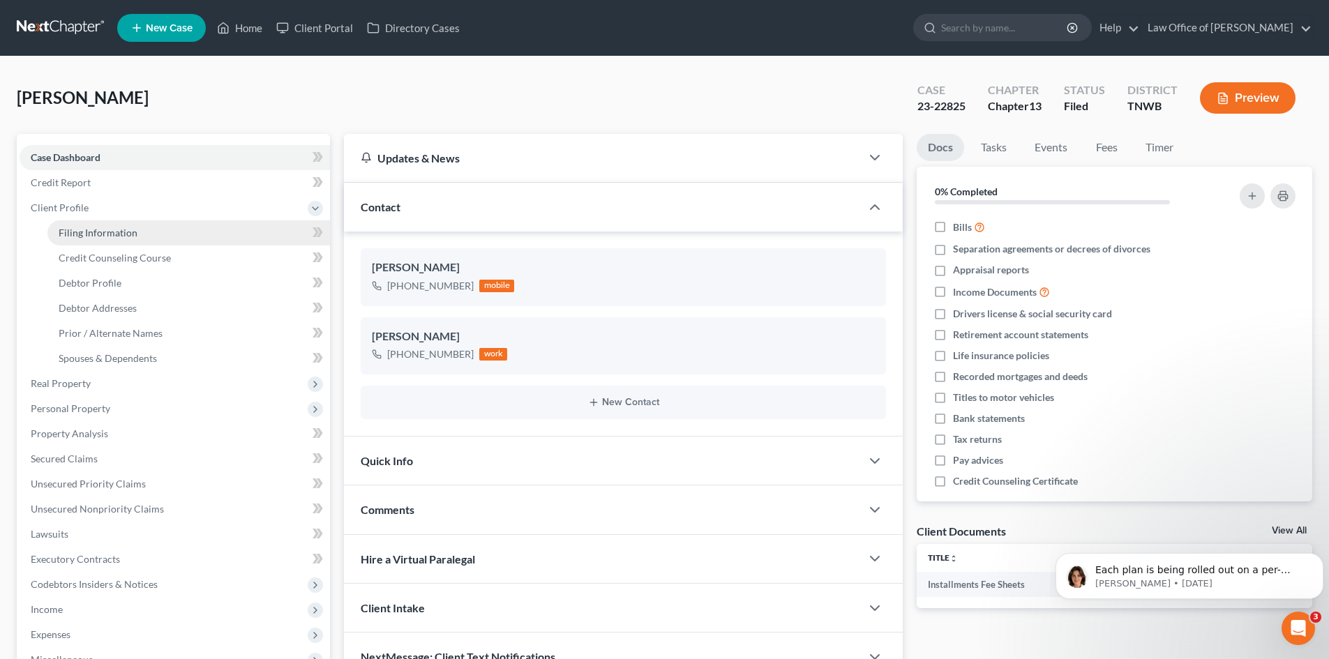
click at [187, 231] on link "Filing Information" at bounding box center [188, 232] width 283 height 25
select select "1"
select select "0"
select select "3"
select select "44"
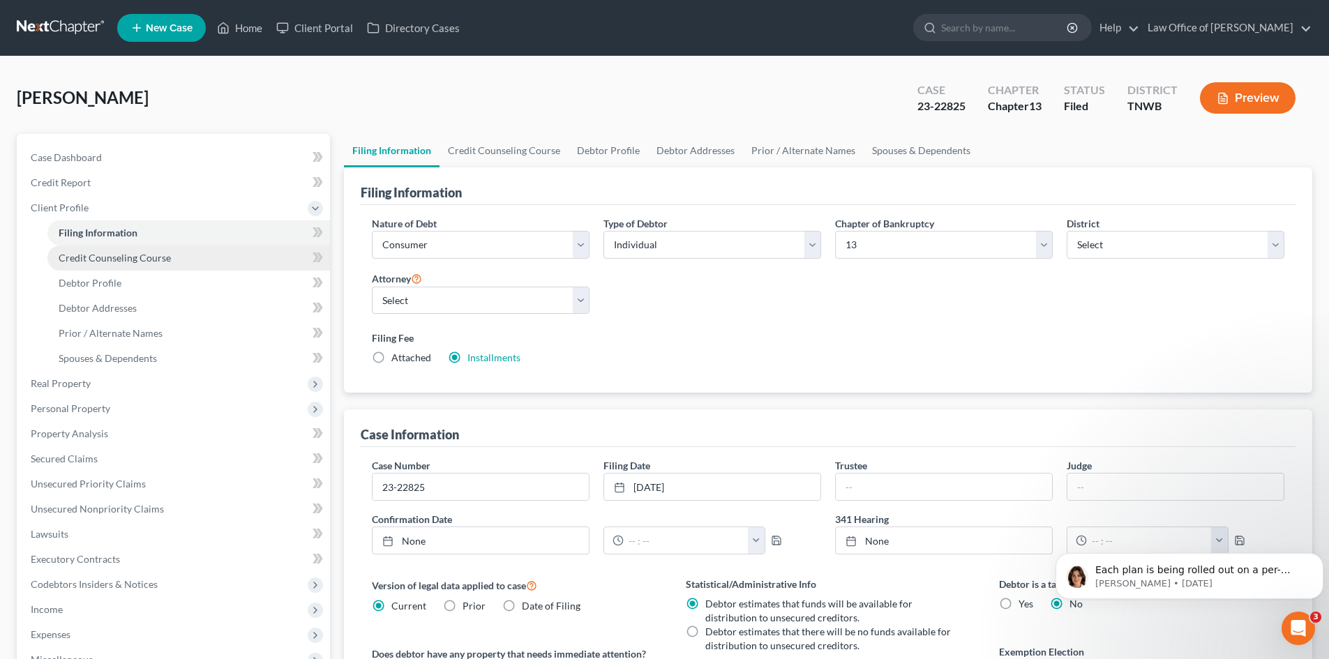
click at [163, 256] on span "Credit Counseling Course" at bounding box center [115, 258] width 112 height 12
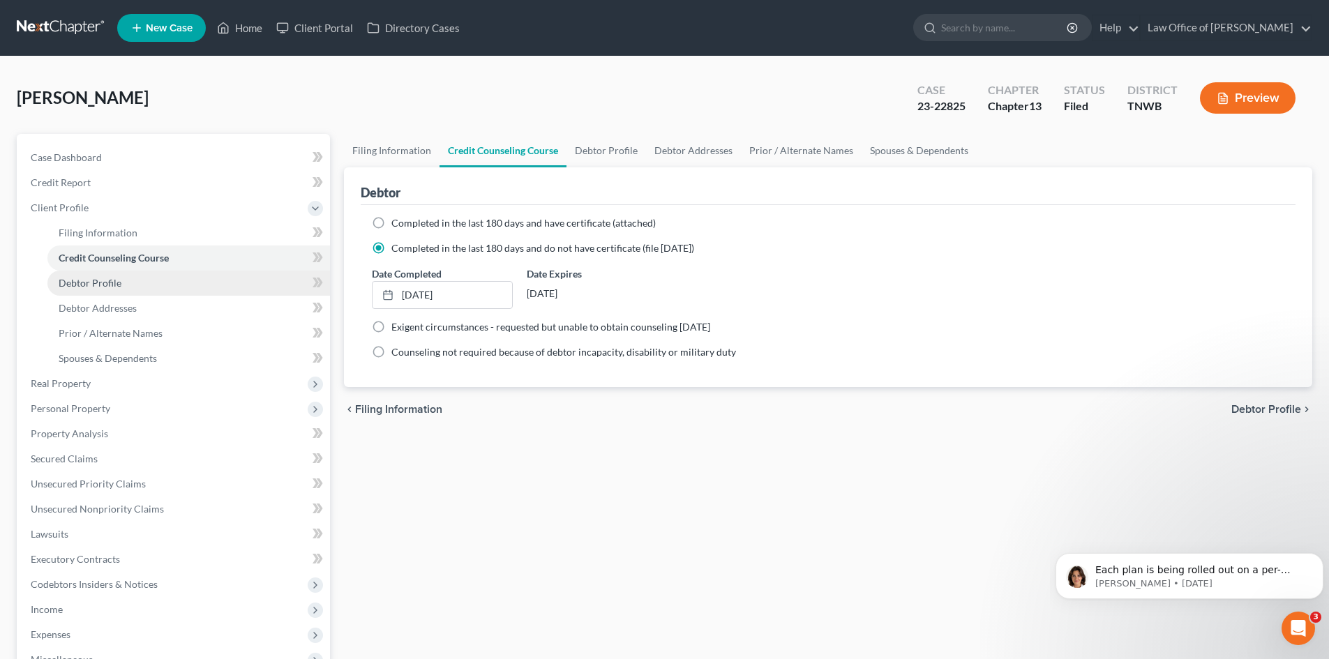
click at [144, 289] on link "Debtor Profile" at bounding box center [188, 283] width 283 height 25
select select "0"
select select "1"
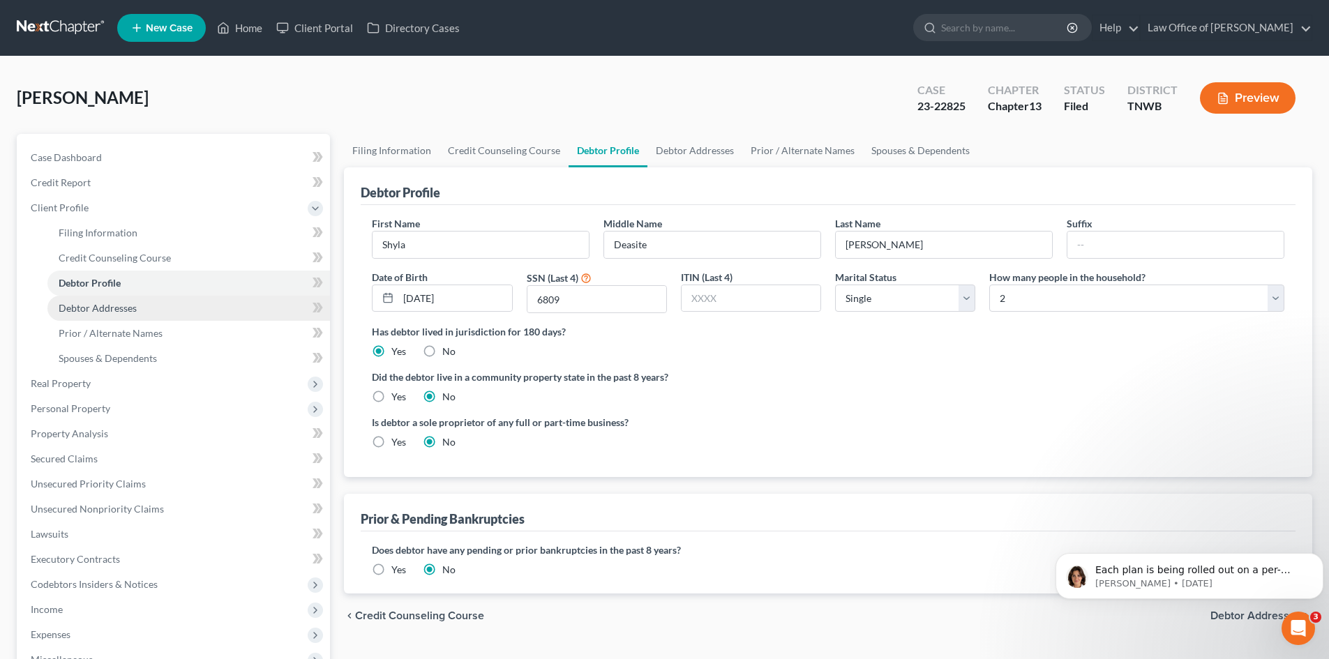
click at [114, 306] on span "Debtor Addresses" at bounding box center [98, 308] width 78 height 12
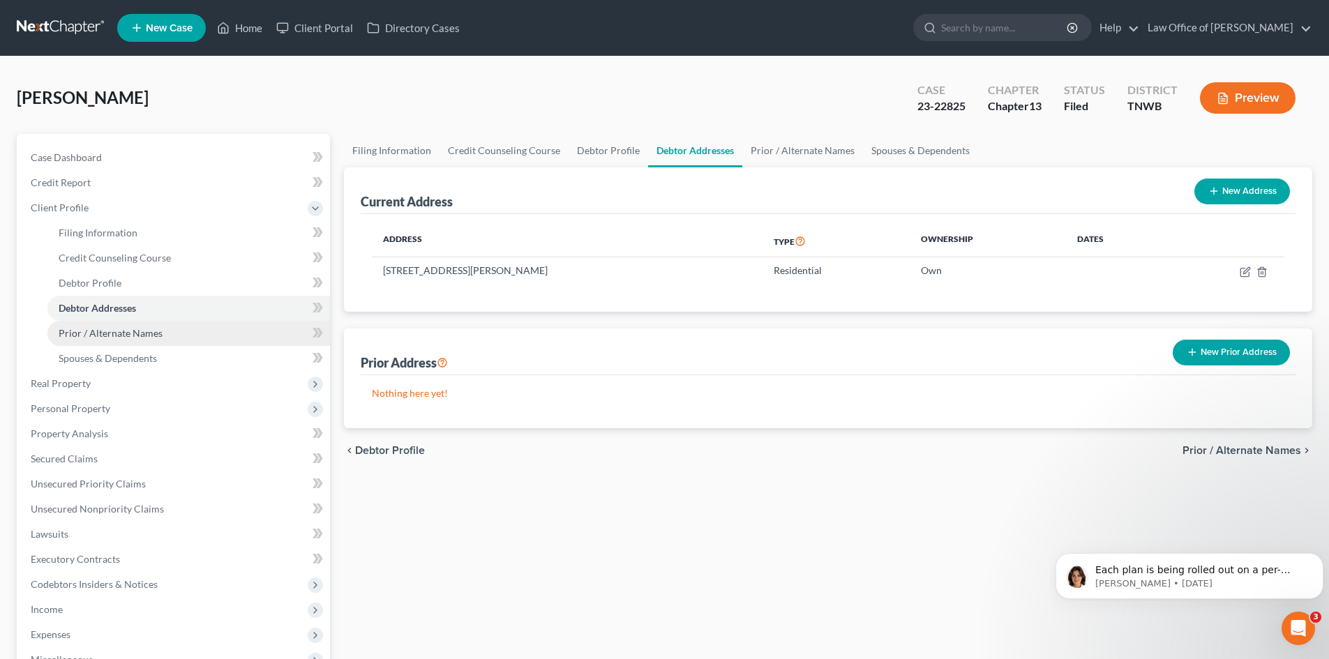
click at [146, 340] on link "Prior / Alternate Names" at bounding box center [188, 333] width 283 height 25
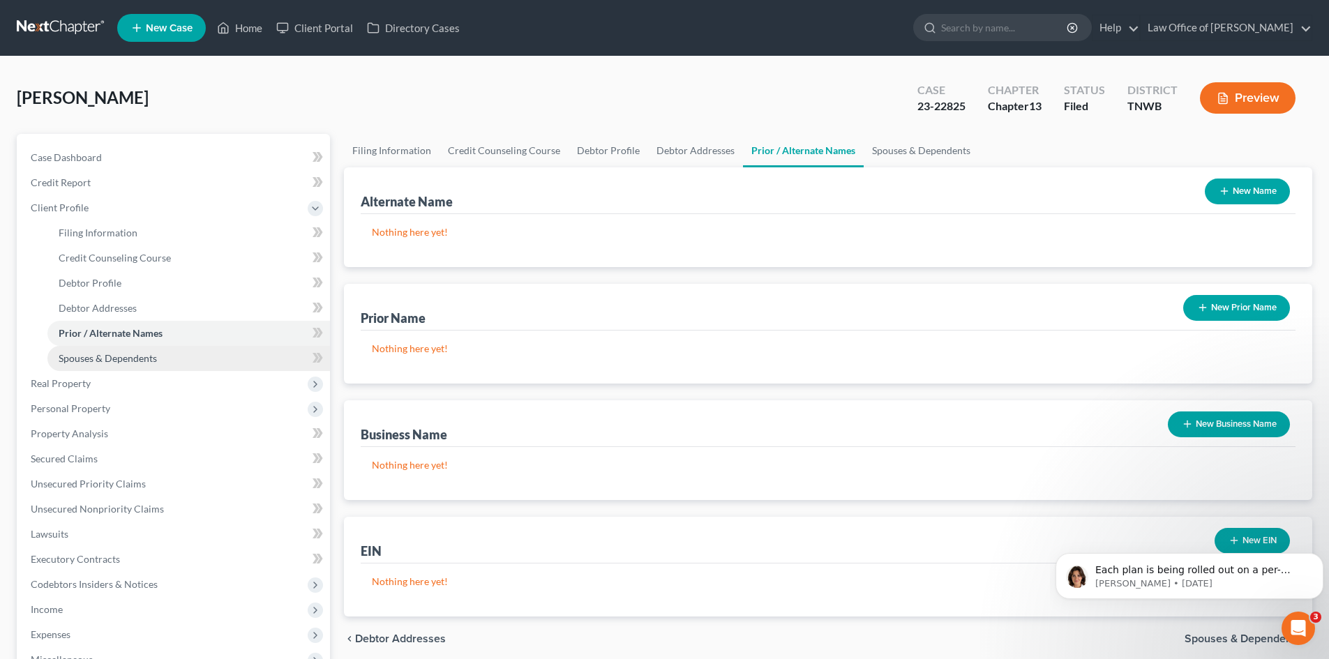
click at [144, 363] on span "Spouses & Dependents" at bounding box center [108, 358] width 98 height 12
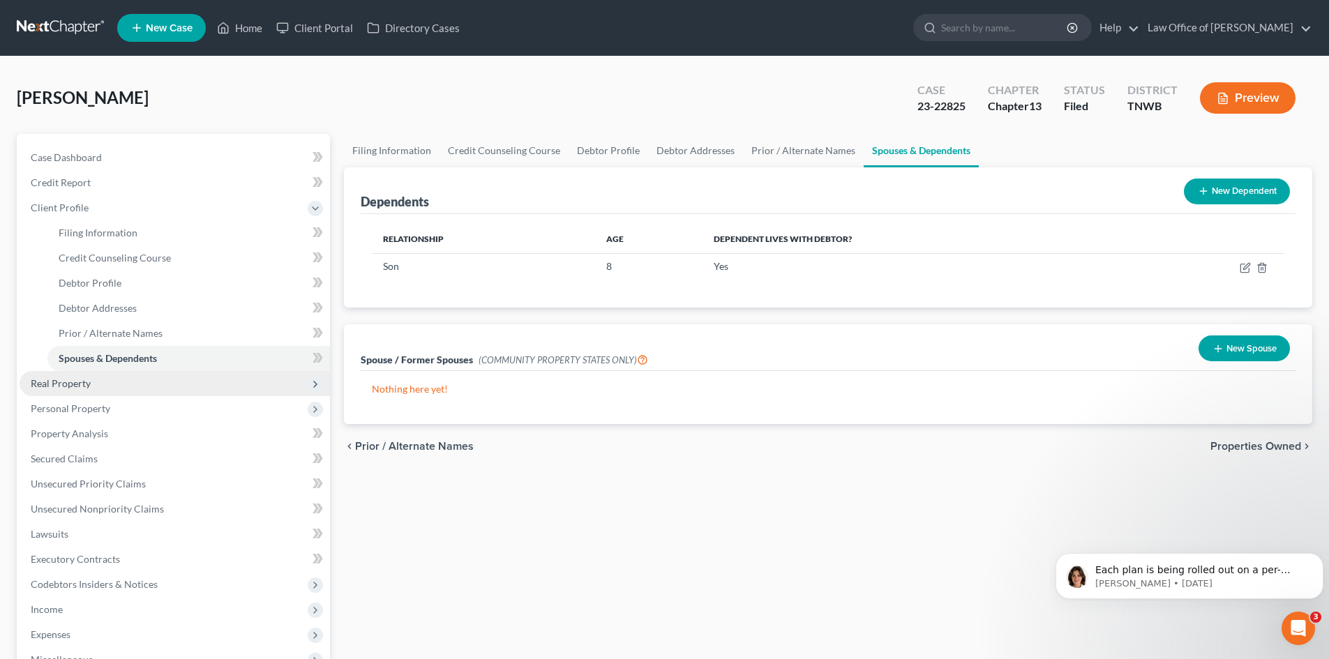
click at [75, 381] on span "Real Property" at bounding box center [61, 383] width 60 height 12
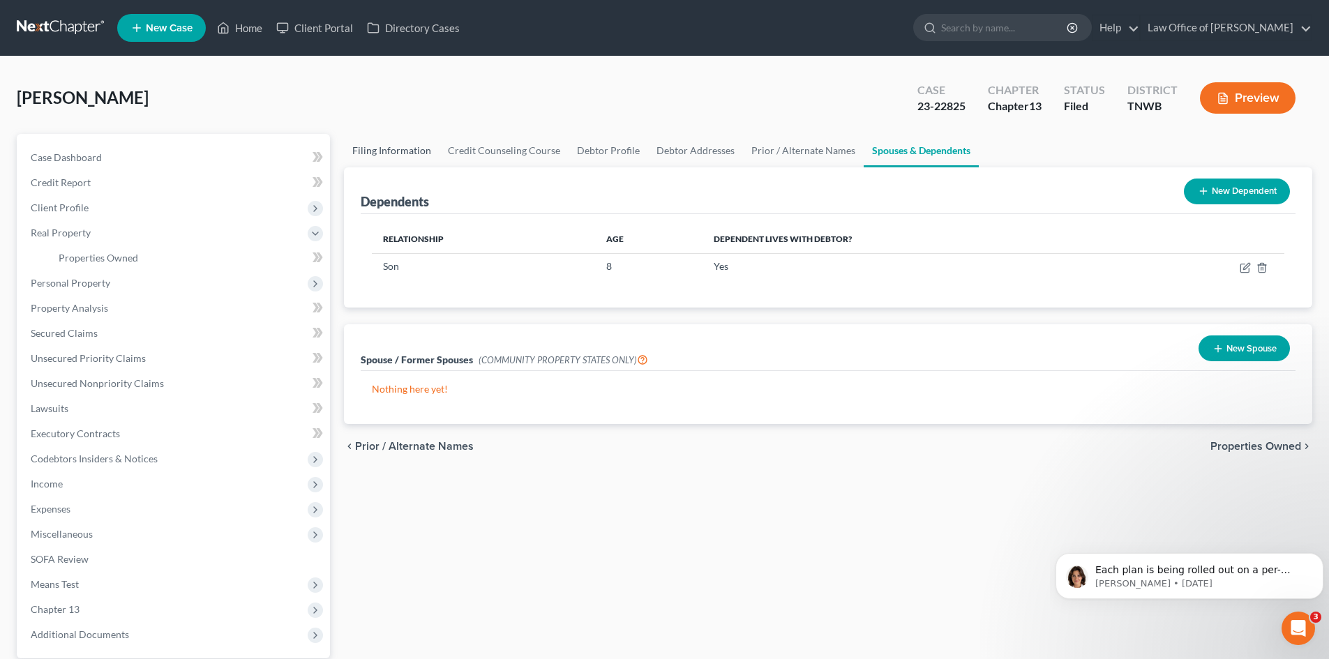
click at [399, 149] on link "Filing Information" at bounding box center [392, 150] width 96 height 33
select select "1"
select select "0"
select select "3"
select select "76"
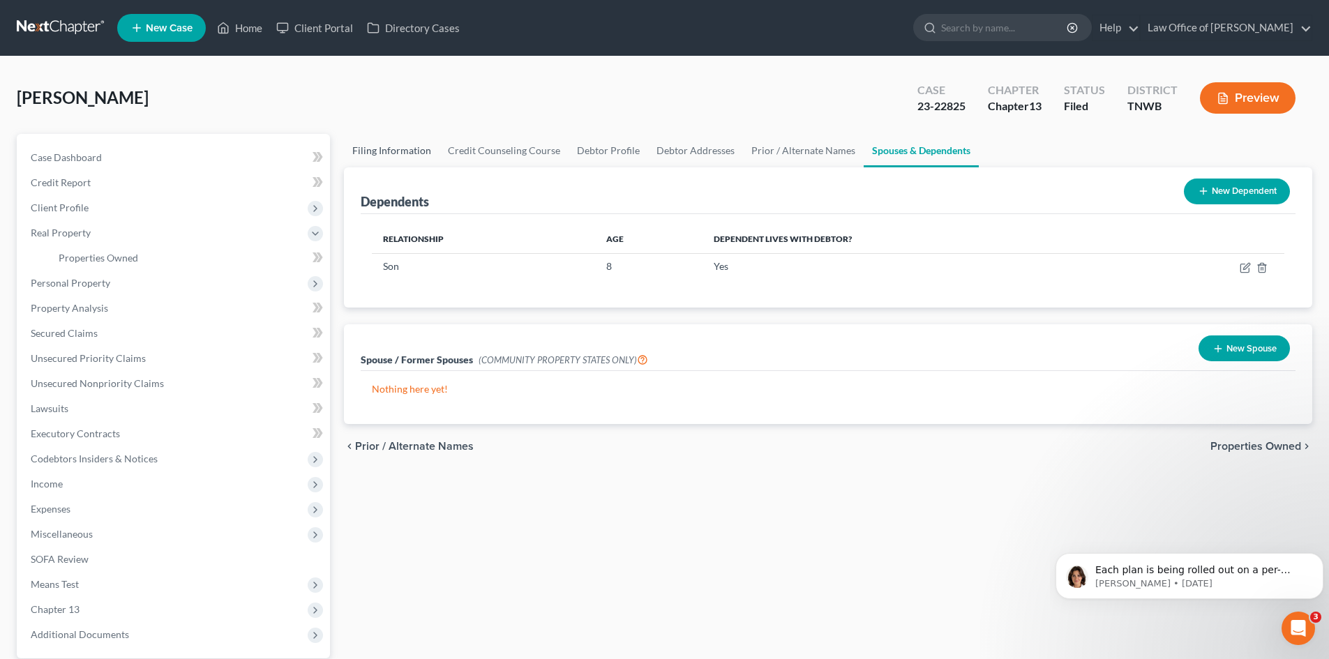
select select "0"
select select "44"
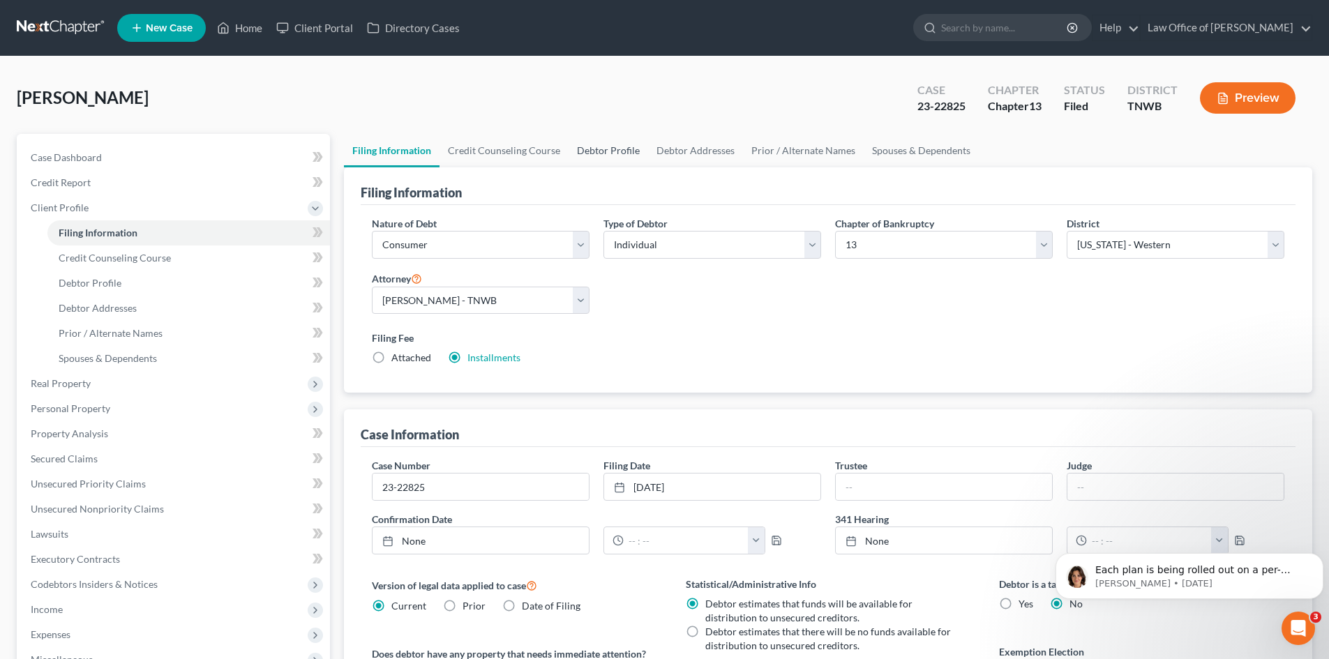
click at [611, 153] on link "Debtor Profile" at bounding box center [609, 150] width 80 height 33
select select "0"
select select "1"
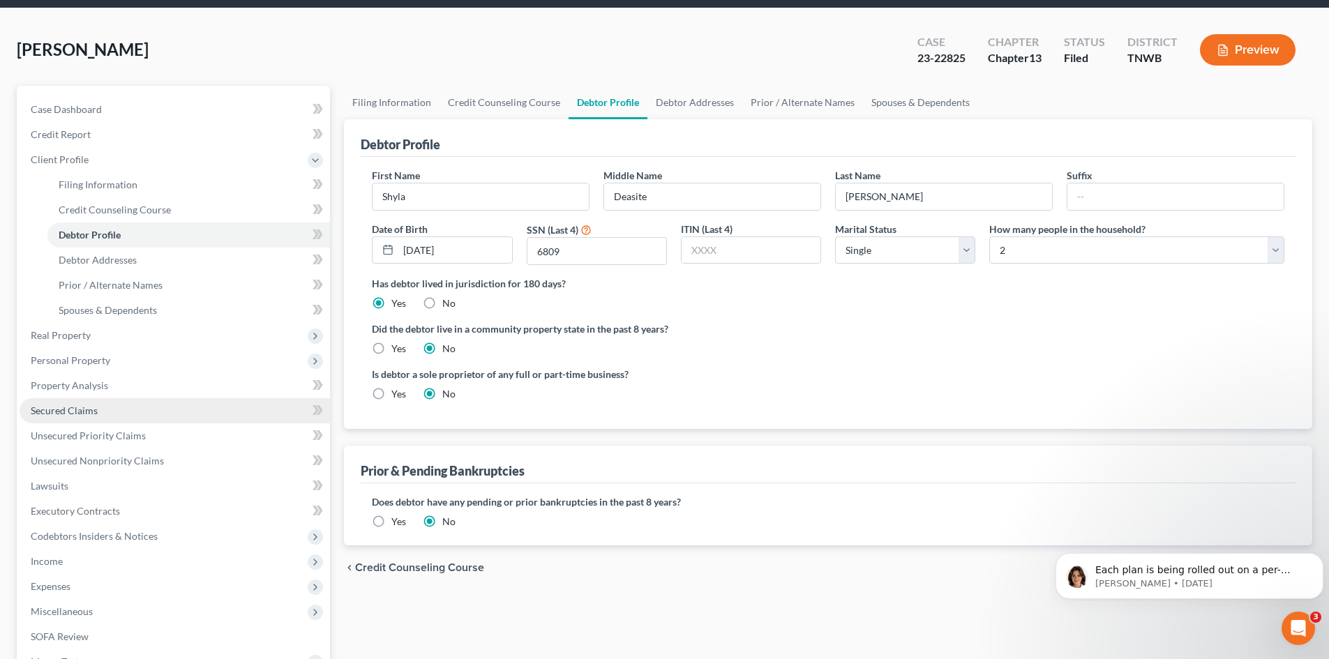
scroll to position [56, 0]
